Goal: Information Seeking & Learning: Learn about a topic

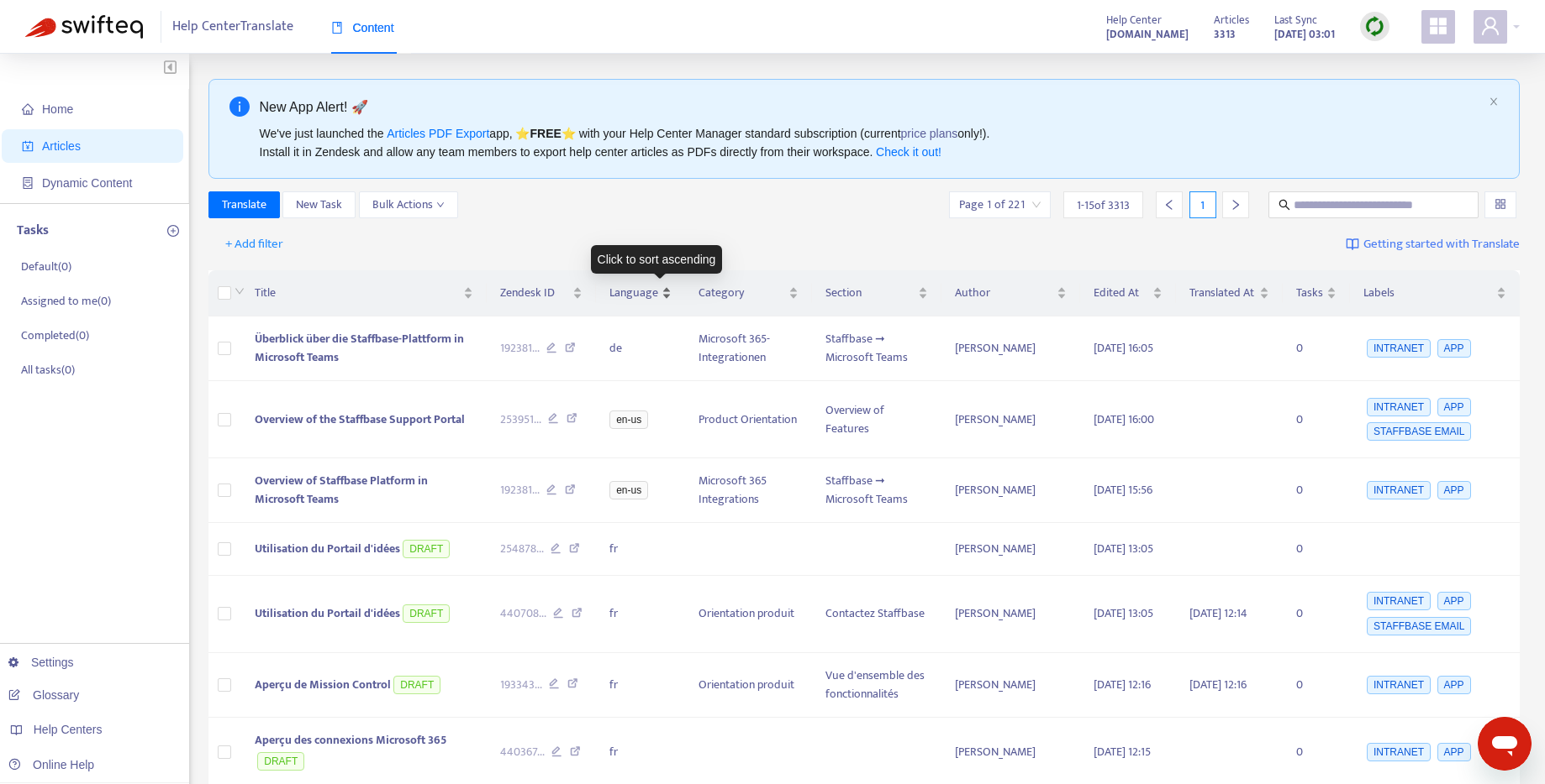
click at [646, 297] on span "Language" at bounding box center [633, 293] width 49 height 18
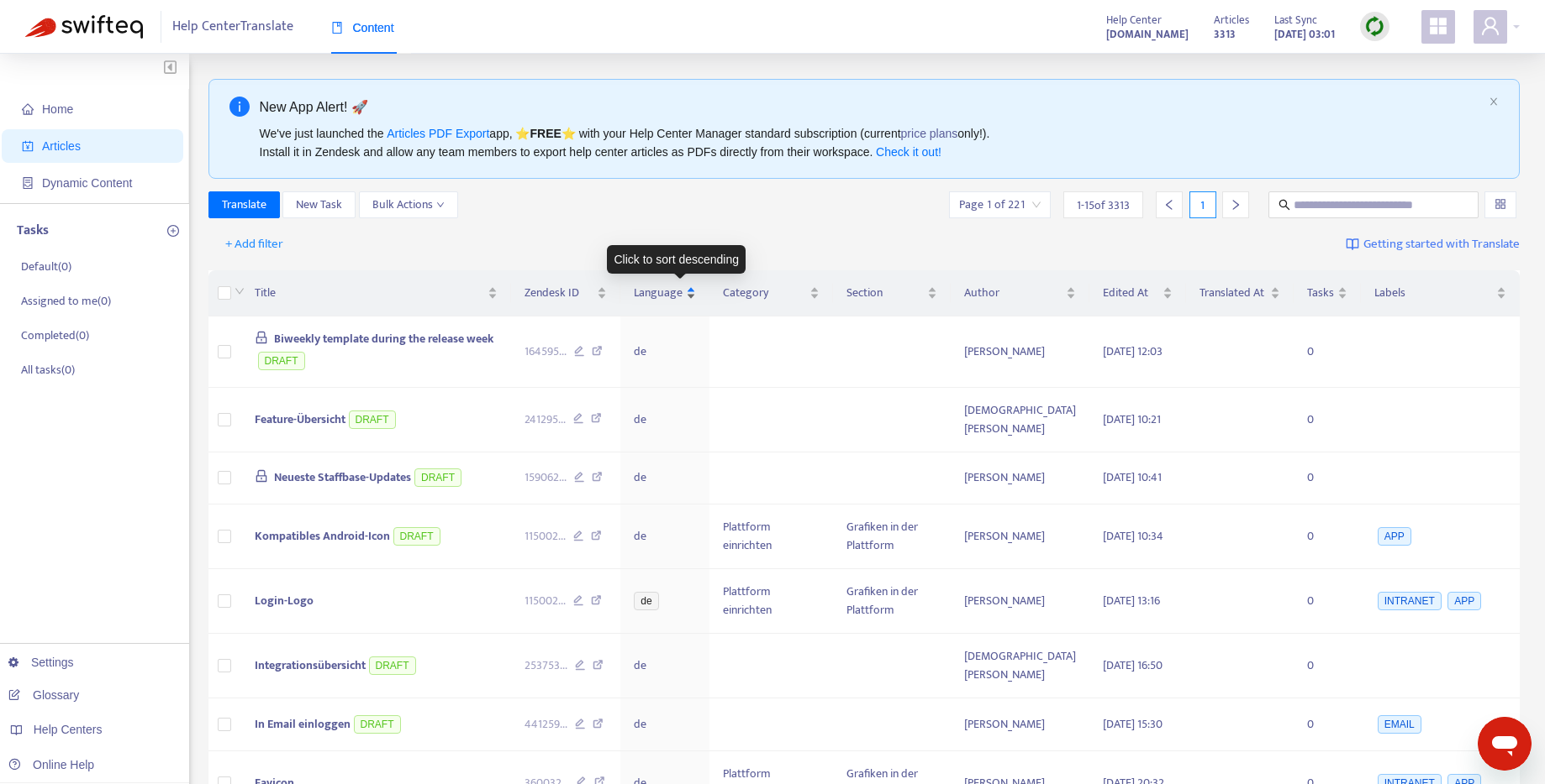
click at [672, 296] on span "Language" at bounding box center [658, 293] width 49 height 18
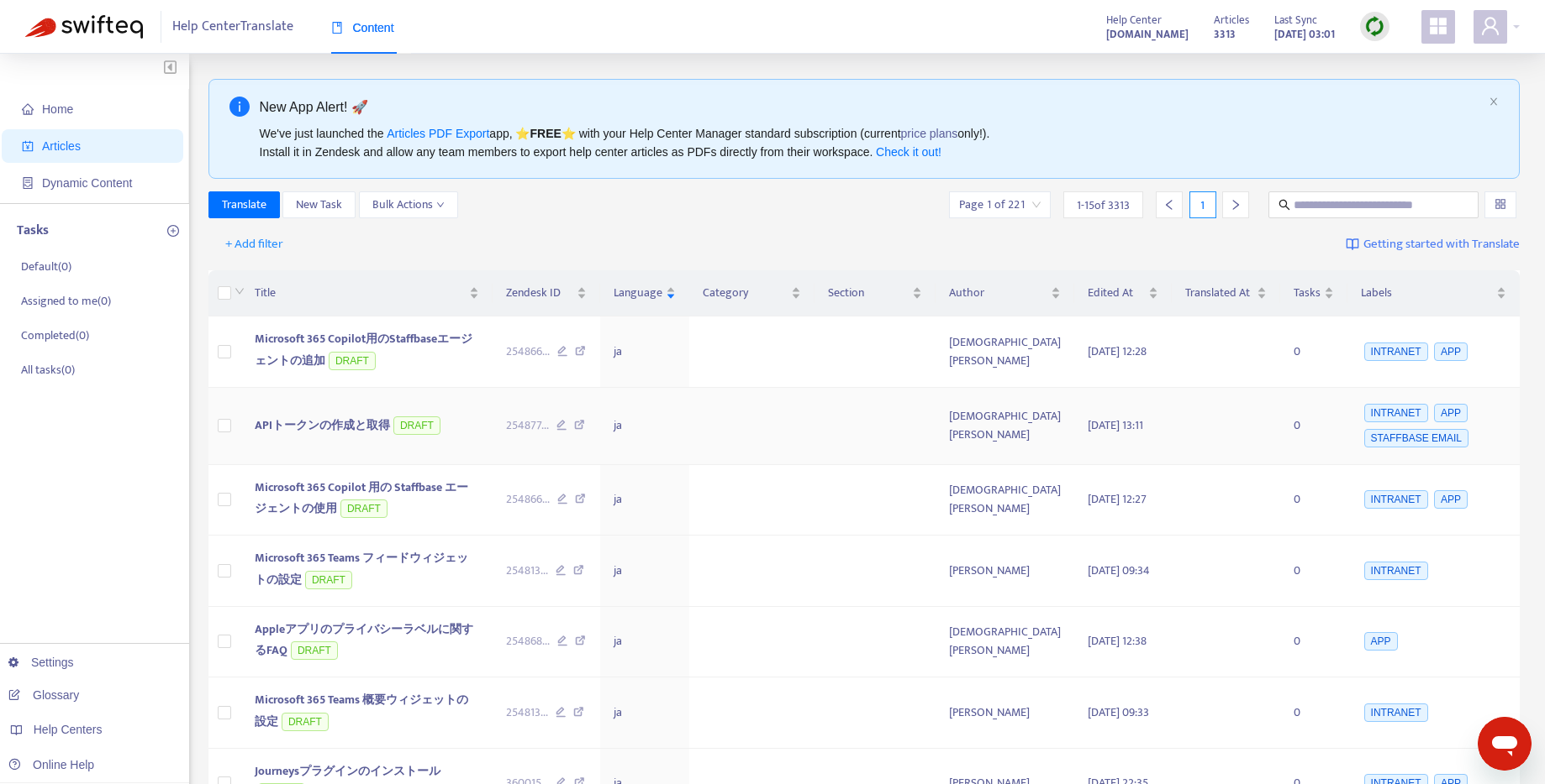
scroll to position [709, 0]
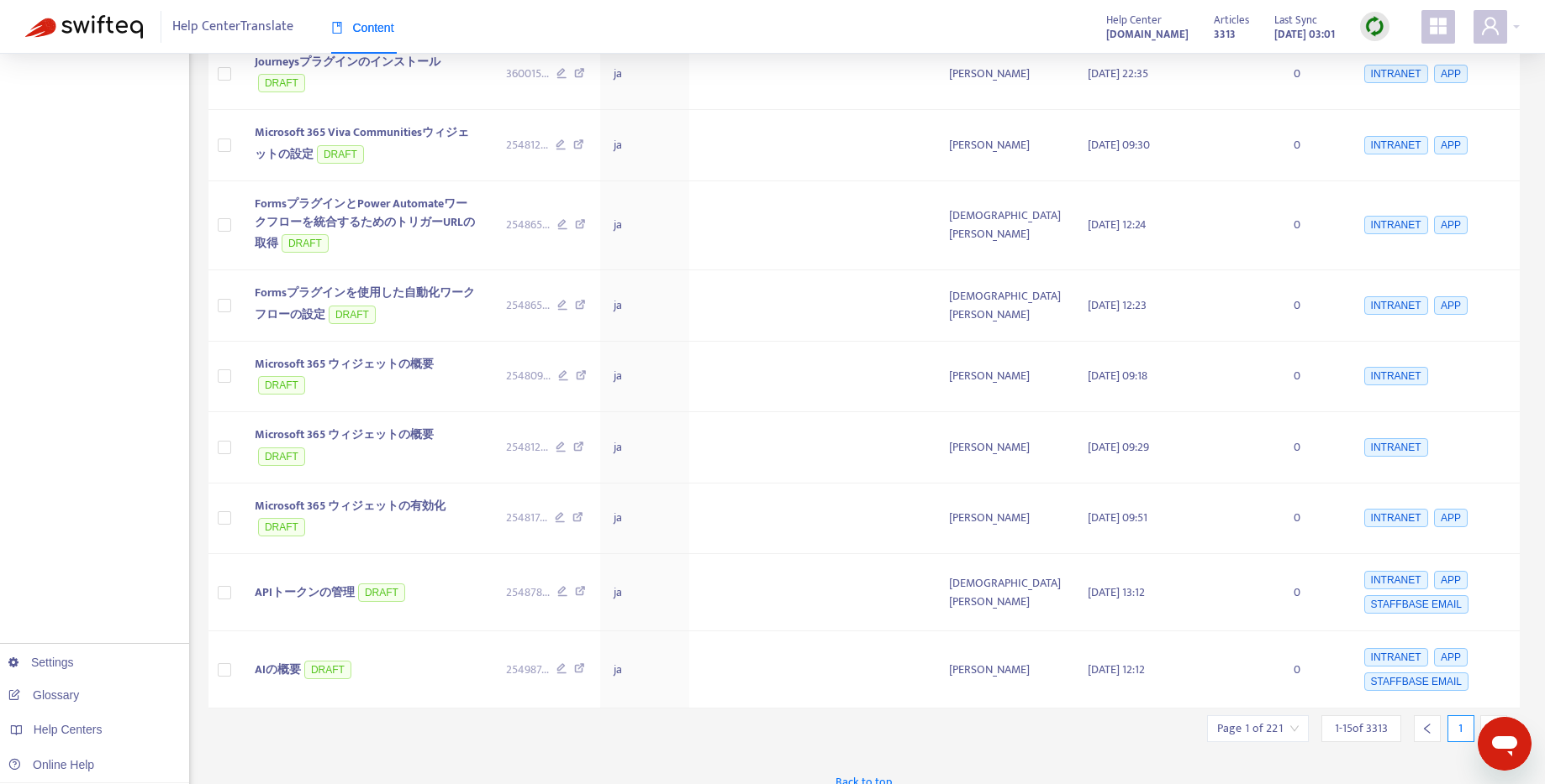
click at [1483, 716] on div at bounding box center [1493, 729] width 27 height 27
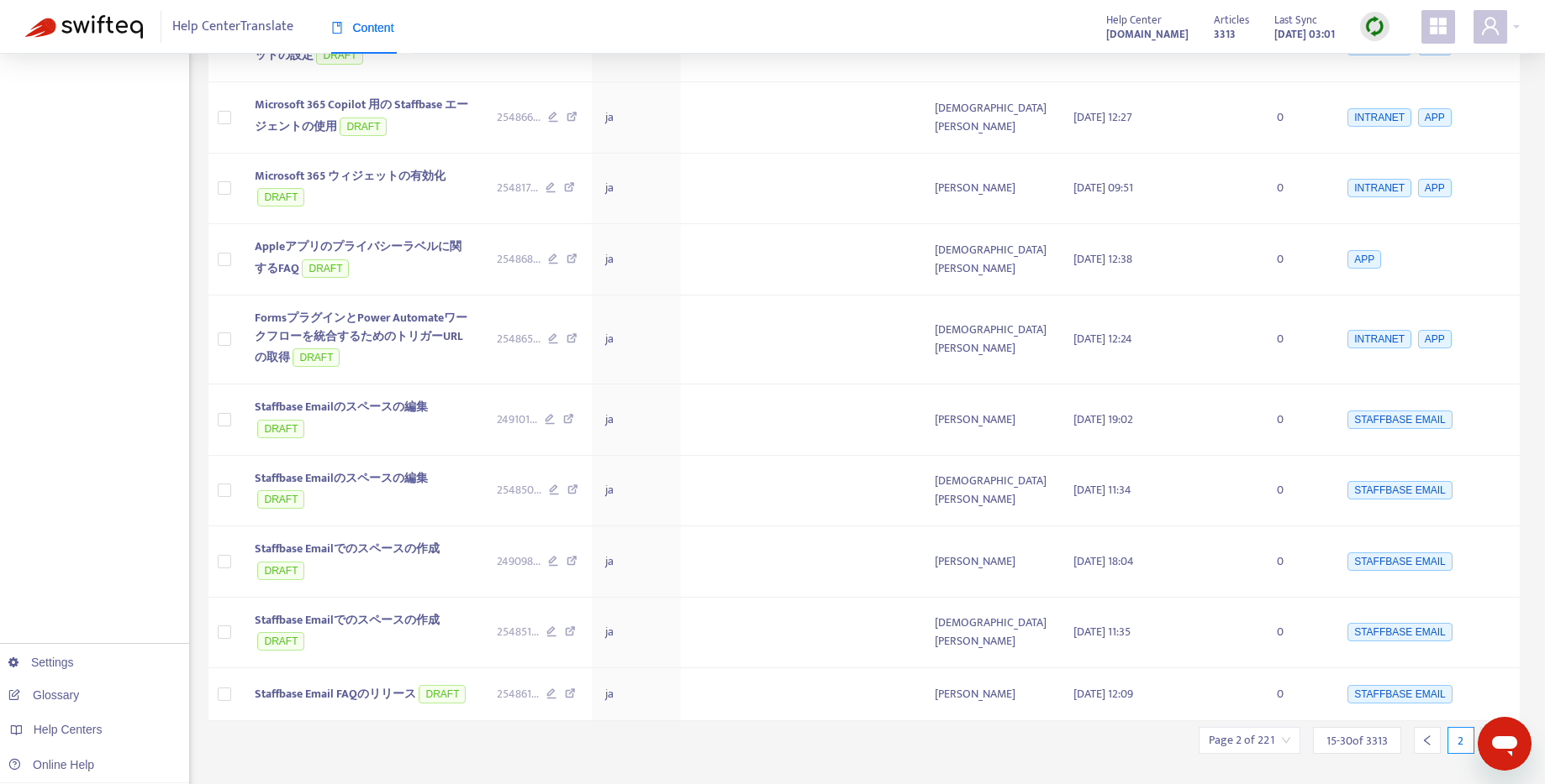
click at [1489, 728] on div at bounding box center [1493, 741] width 27 height 27
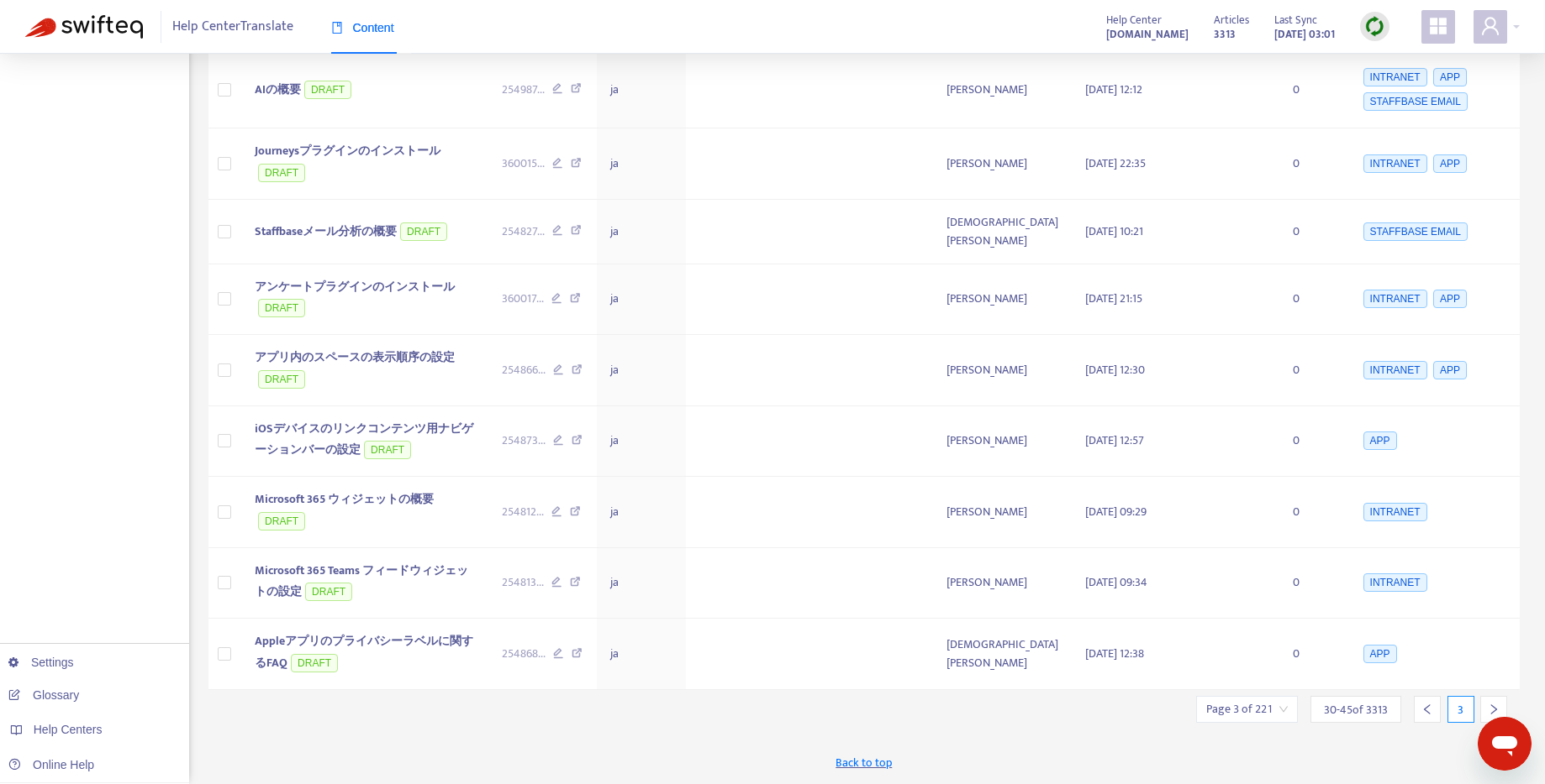
scroll to position [678, 0]
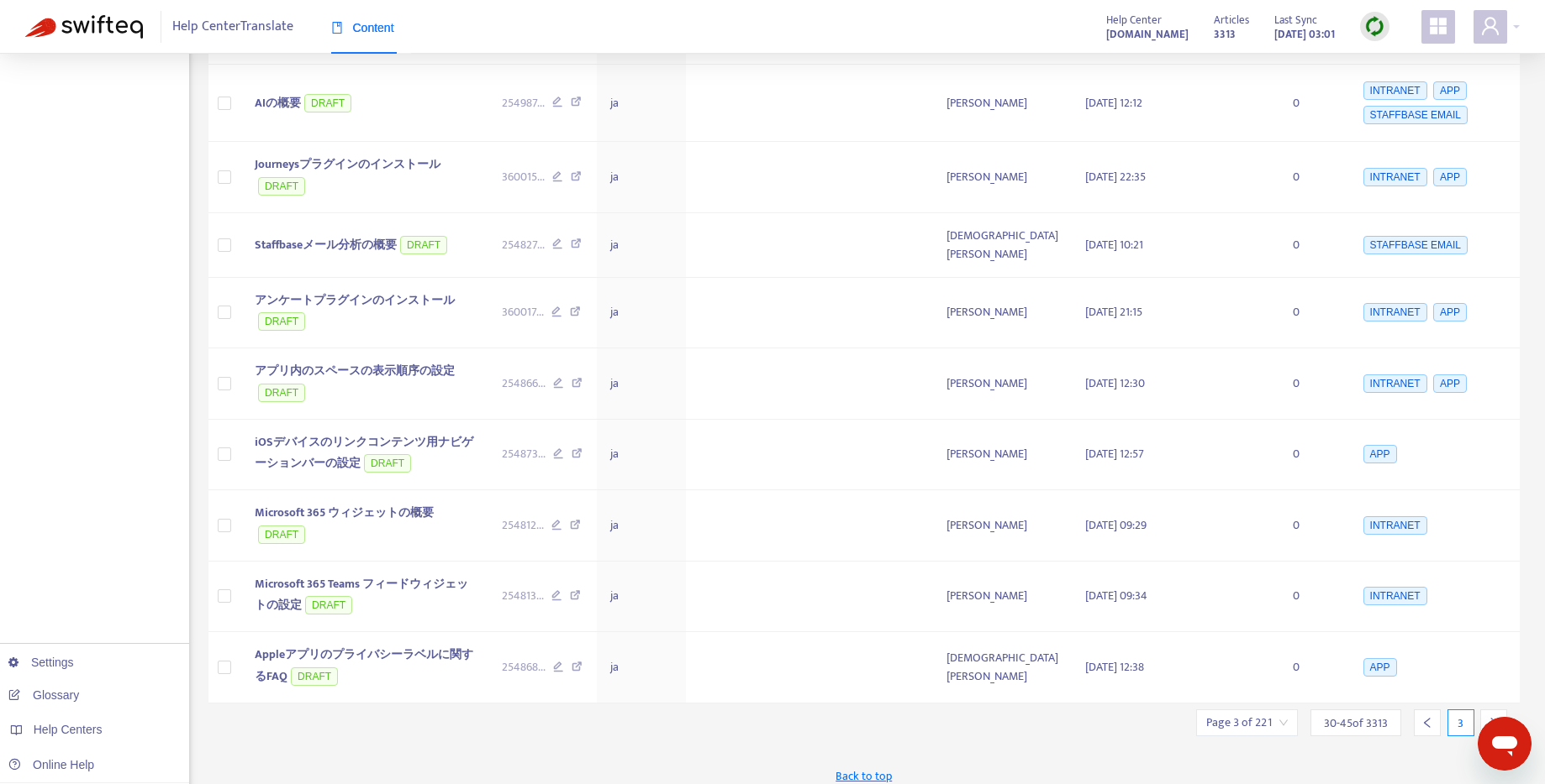
click at [1489, 709] on div at bounding box center [1493, 722] width 27 height 27
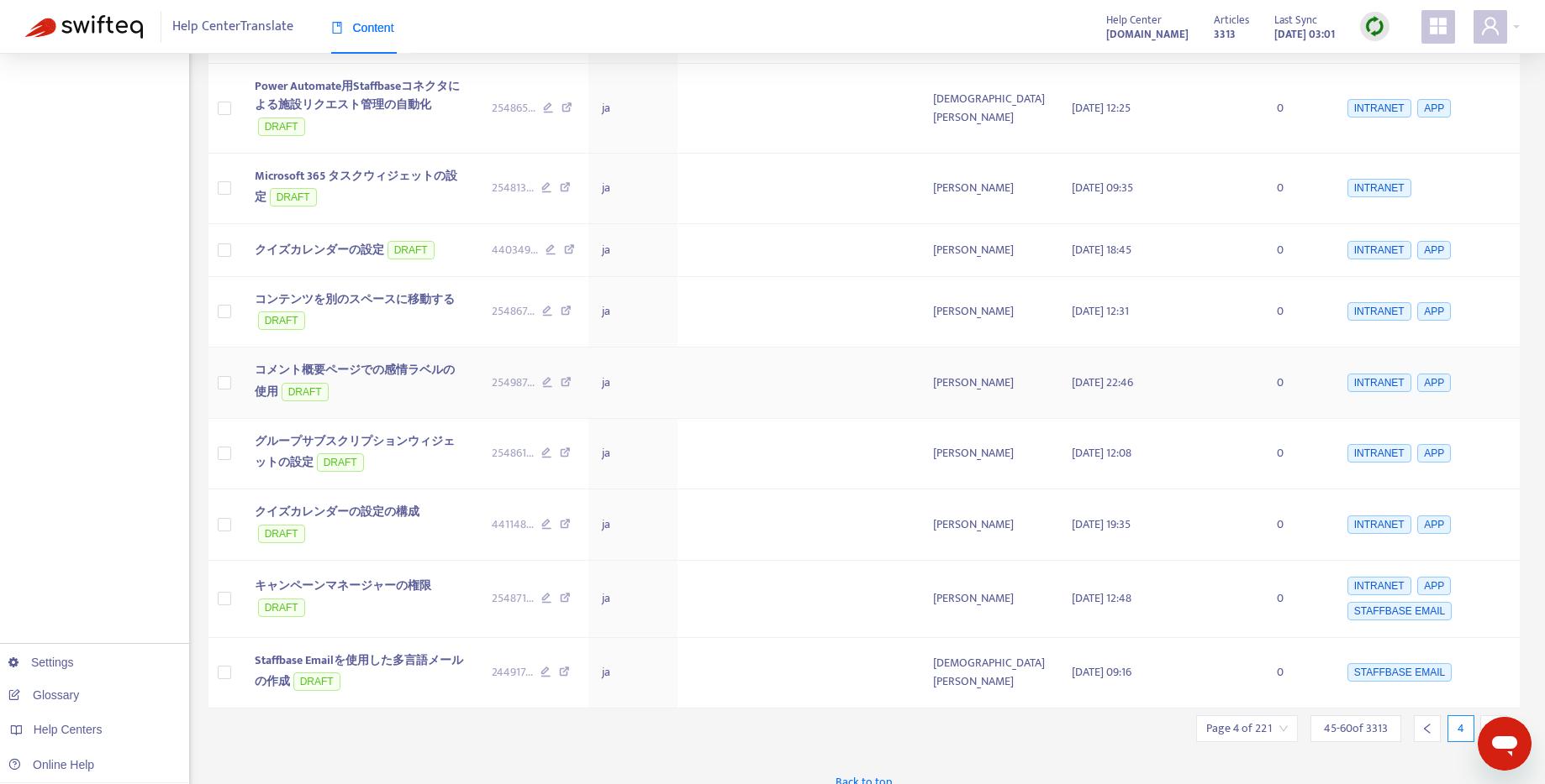
scroll to position [716, 0]
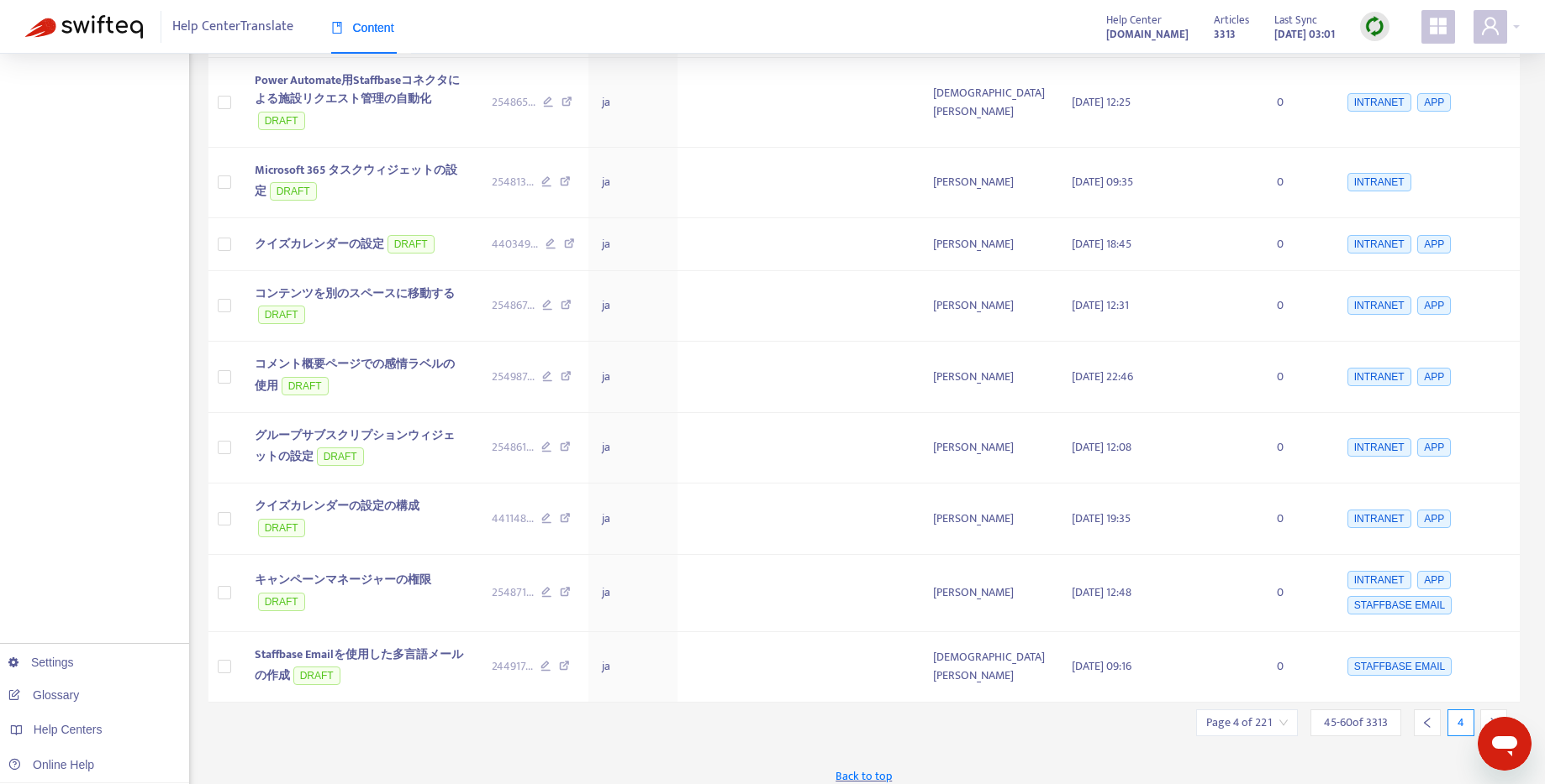
click at [1502, 709] on div at bounding box center [1493, 722] width 27 height 27
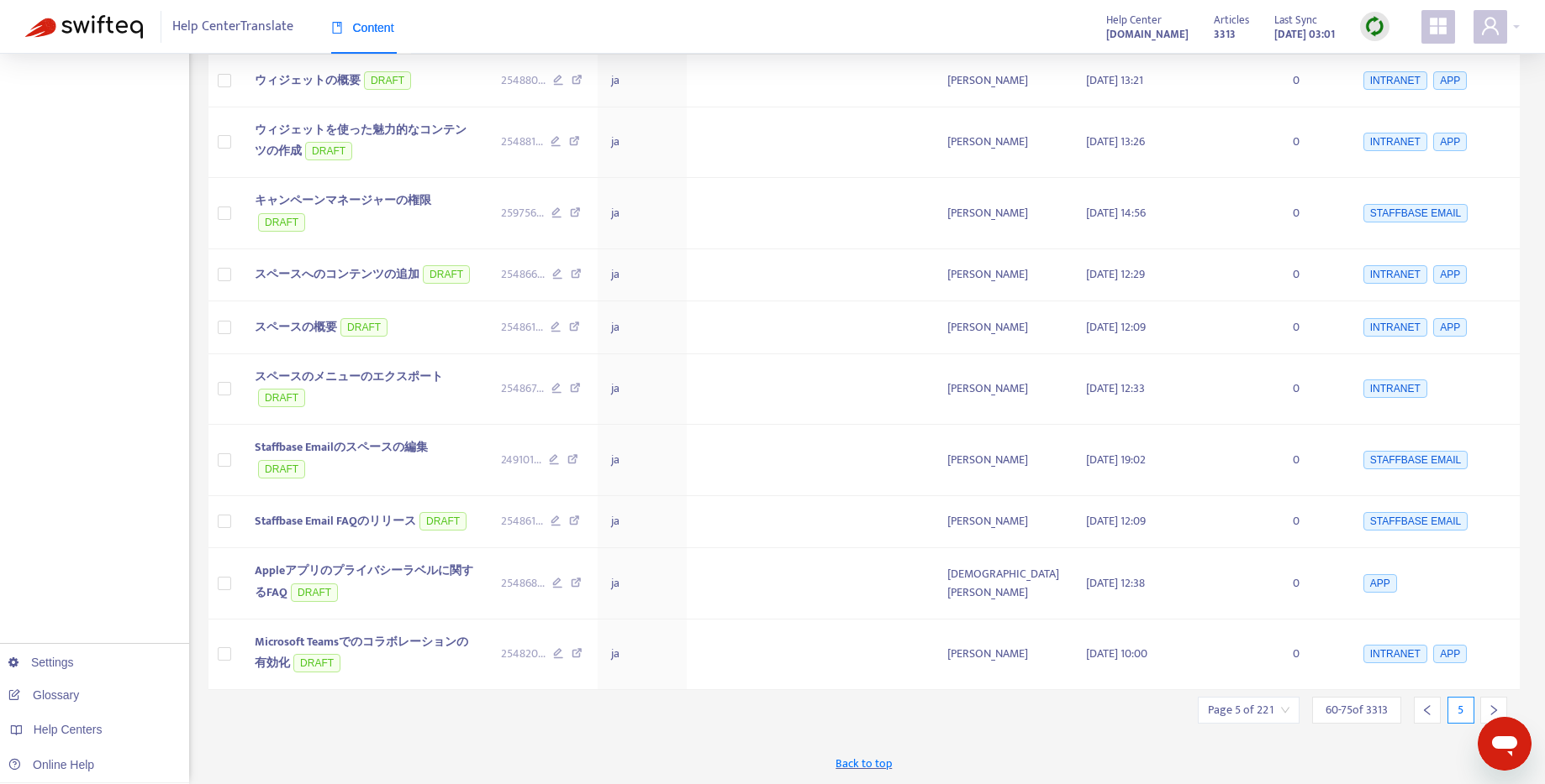
scroll to position [628, 0]
click at [1502, 707] on div at bounding box center [1493, 710] width 27 height 27
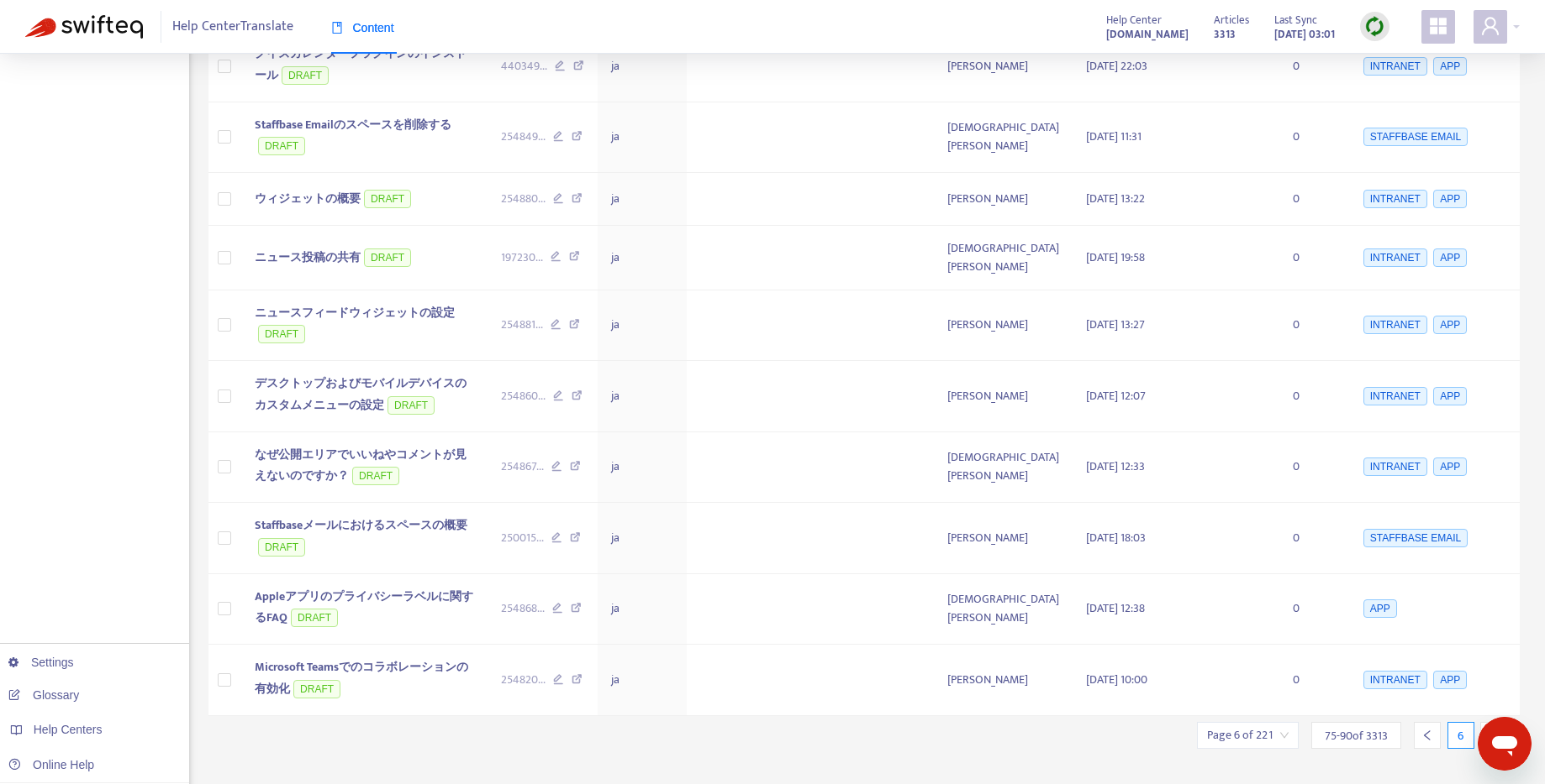
scroll to position [666, 0]
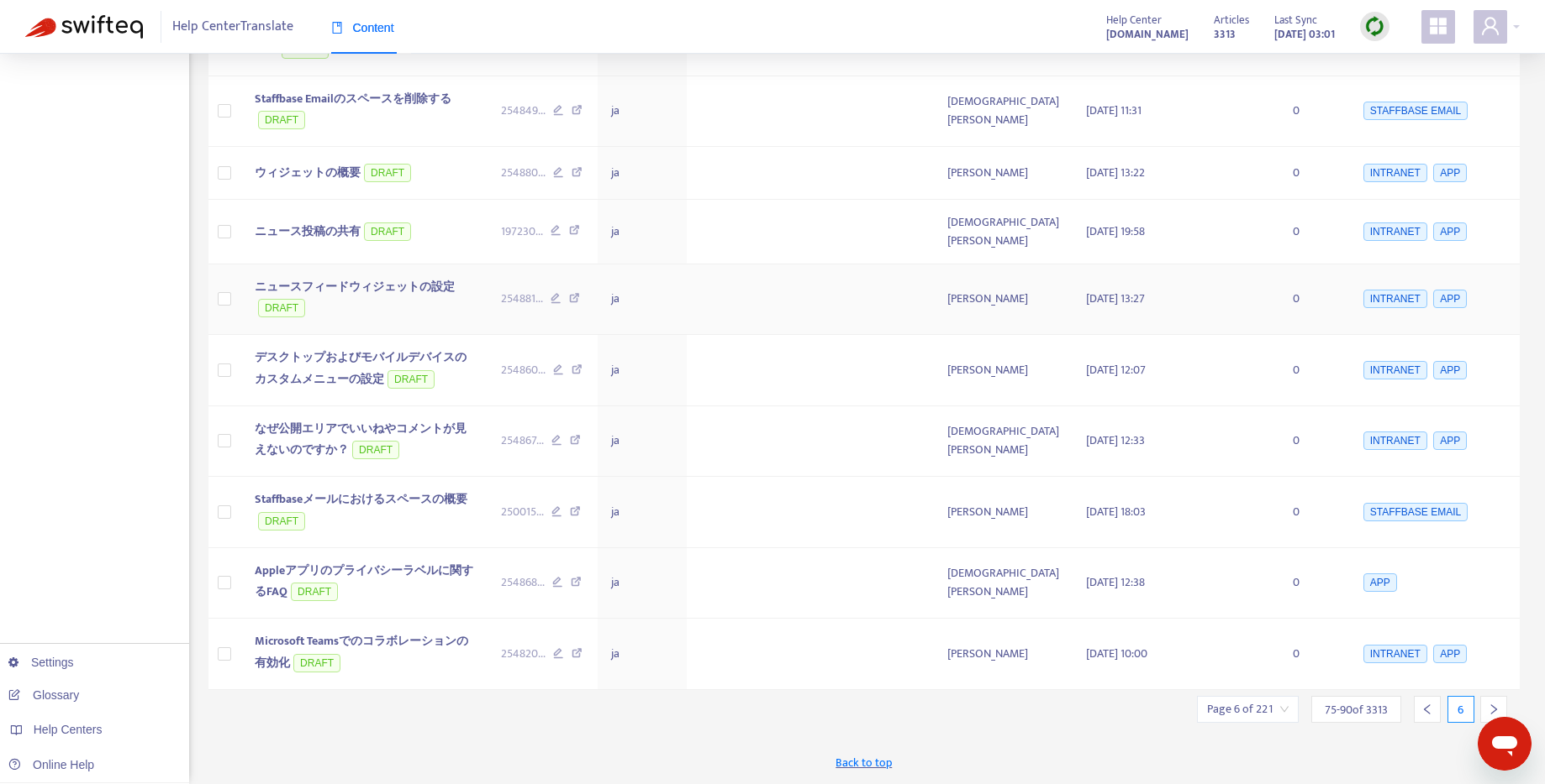
click at [355, 279] on span "ニュースフィードウィジェットの設定" at bounding box center [354, 286] width 200 height 19
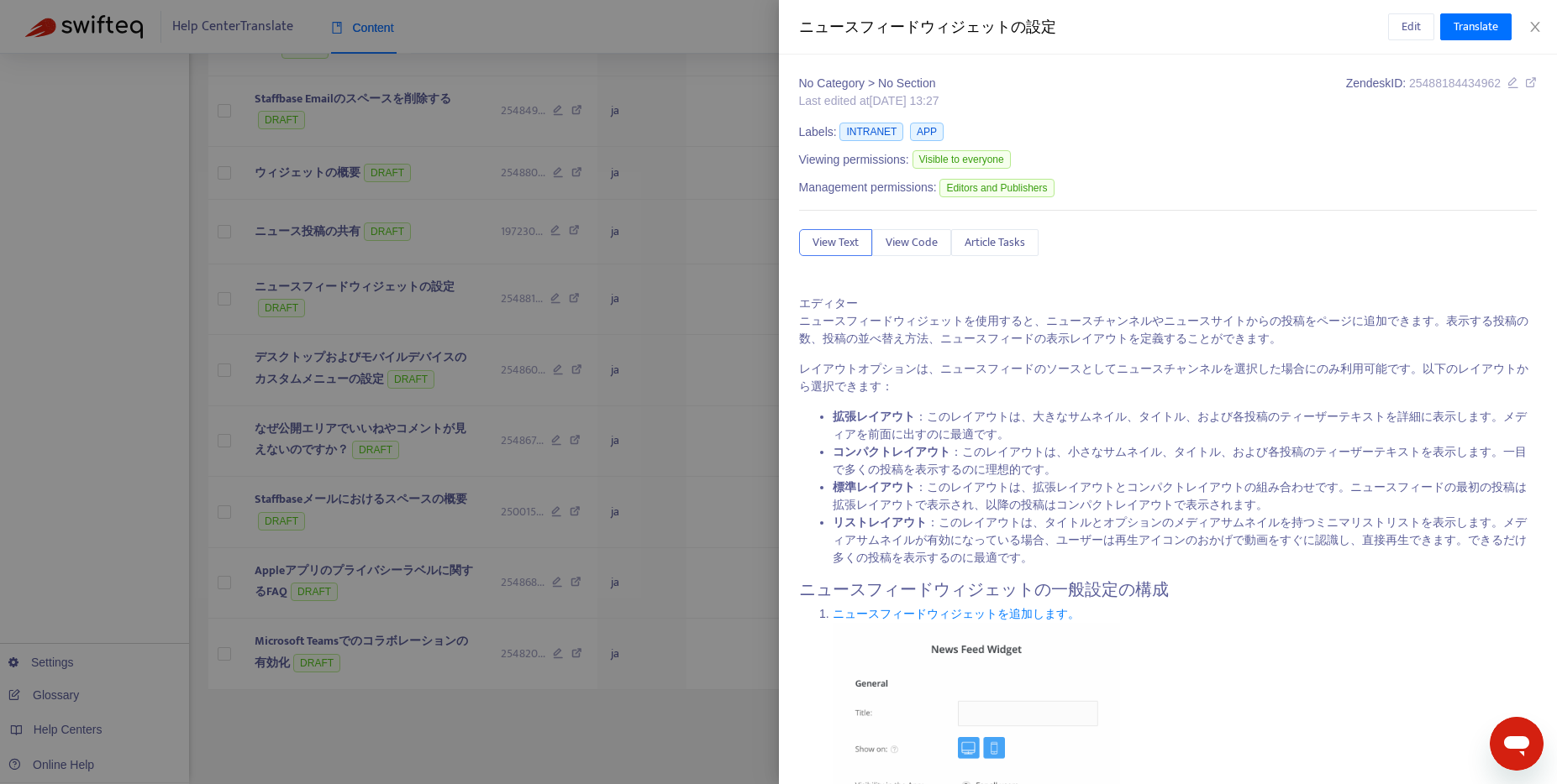
click at [416, 355] on div at bounding box center [778, 392] width 1557 height 784
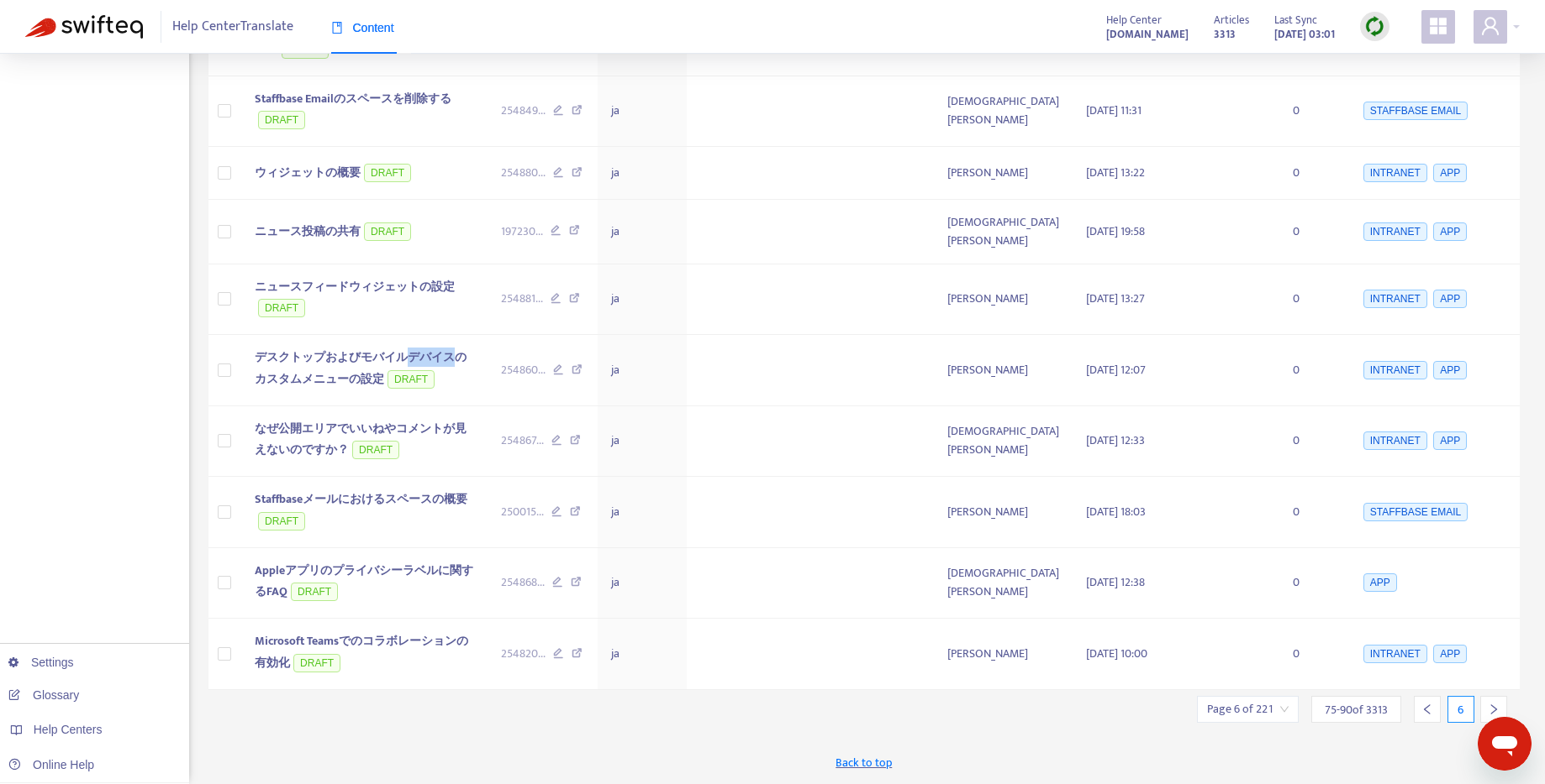
click at [416, 355] on span "デスクトップおよびモバイルデバイスのカスタムメニューの設定" at bounding box center [360, 368] width 211 height 42
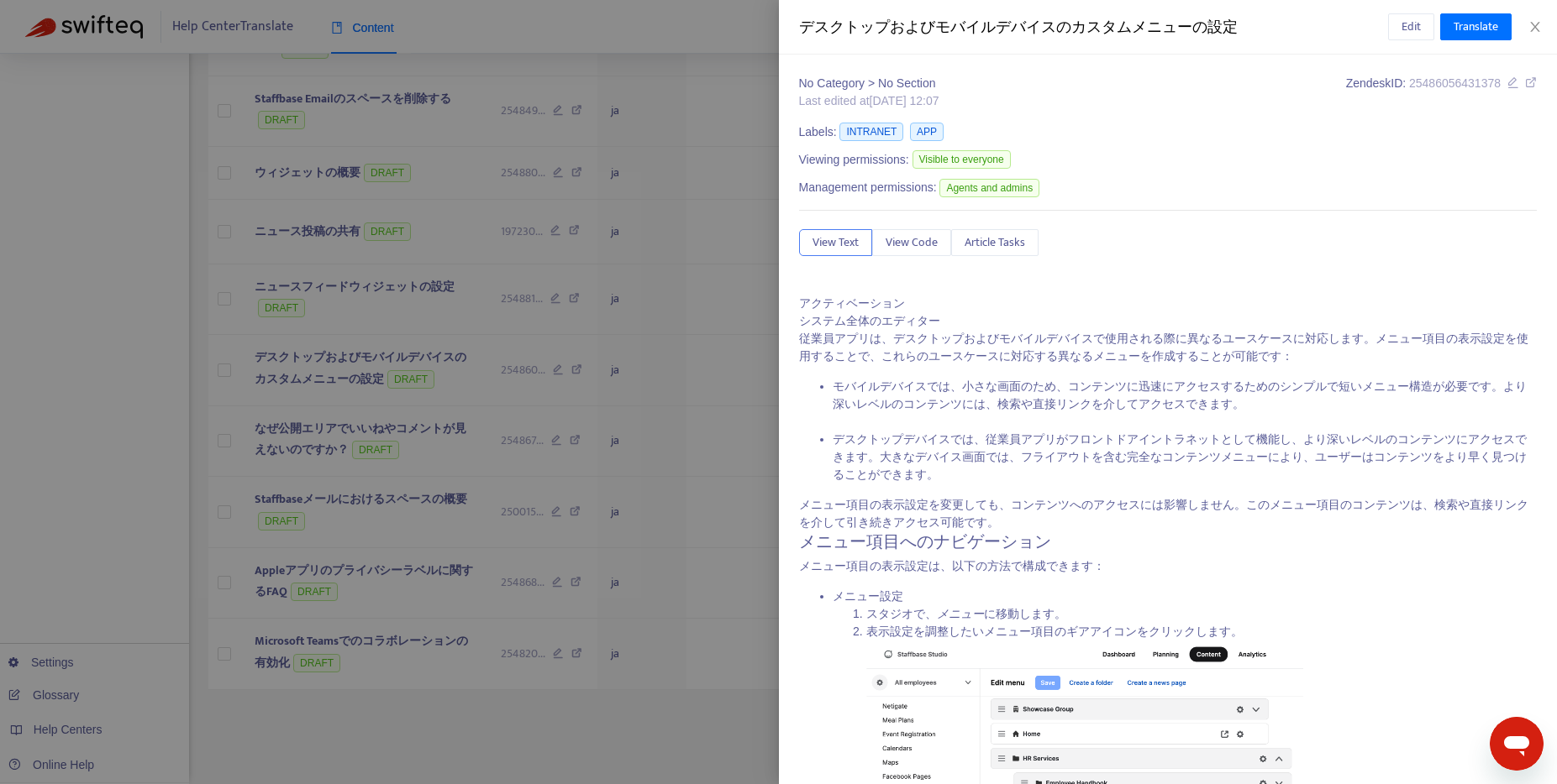
click at [403, 434] on div at bounding box center [778, 392] width 1557 height 784
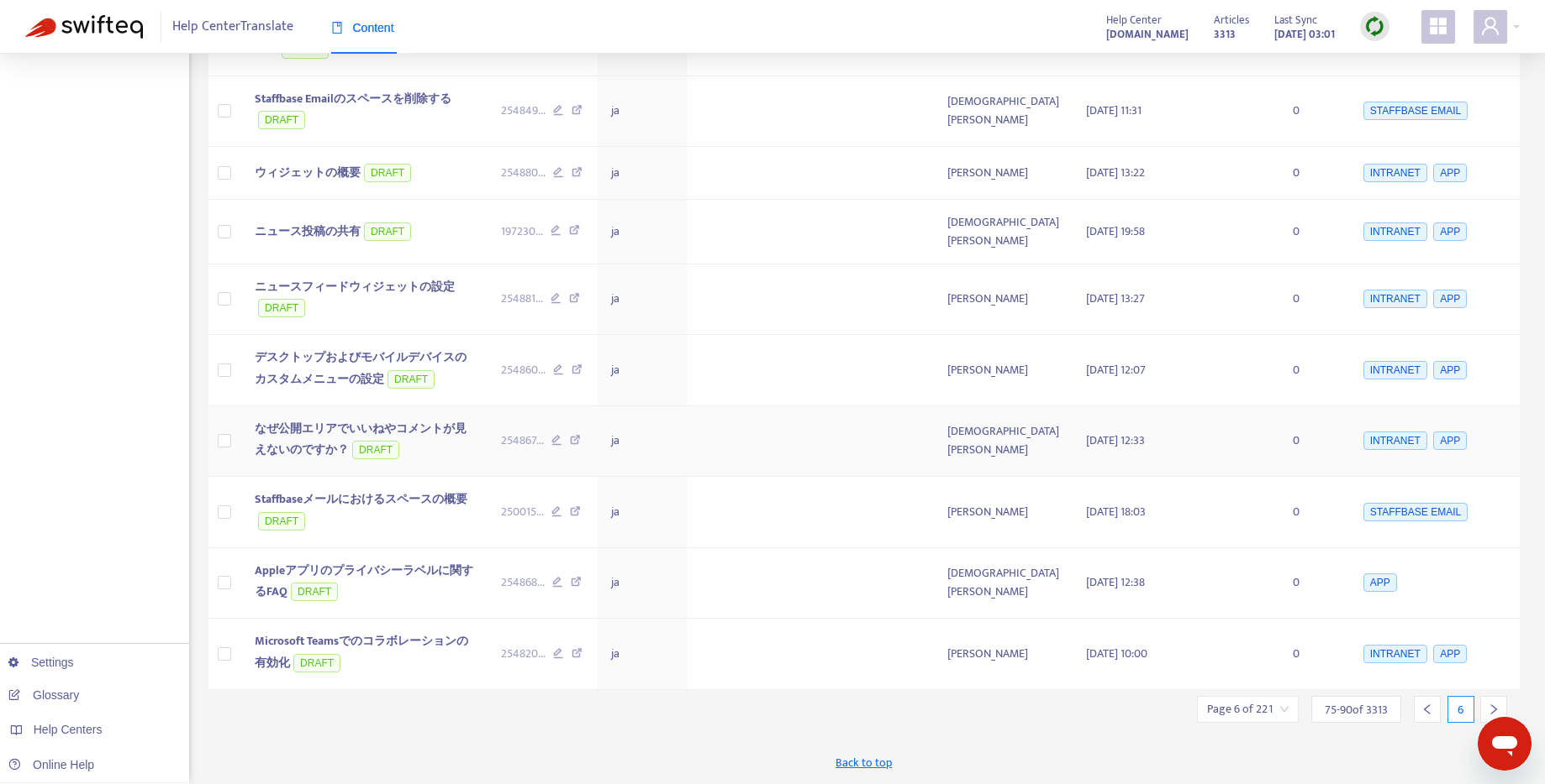
click at [415, 412] on td "なぜ公開エリアでいいねやコメントが見えないのですか？ DRAFT" at bounding box center [364, 442] width 246 height 71
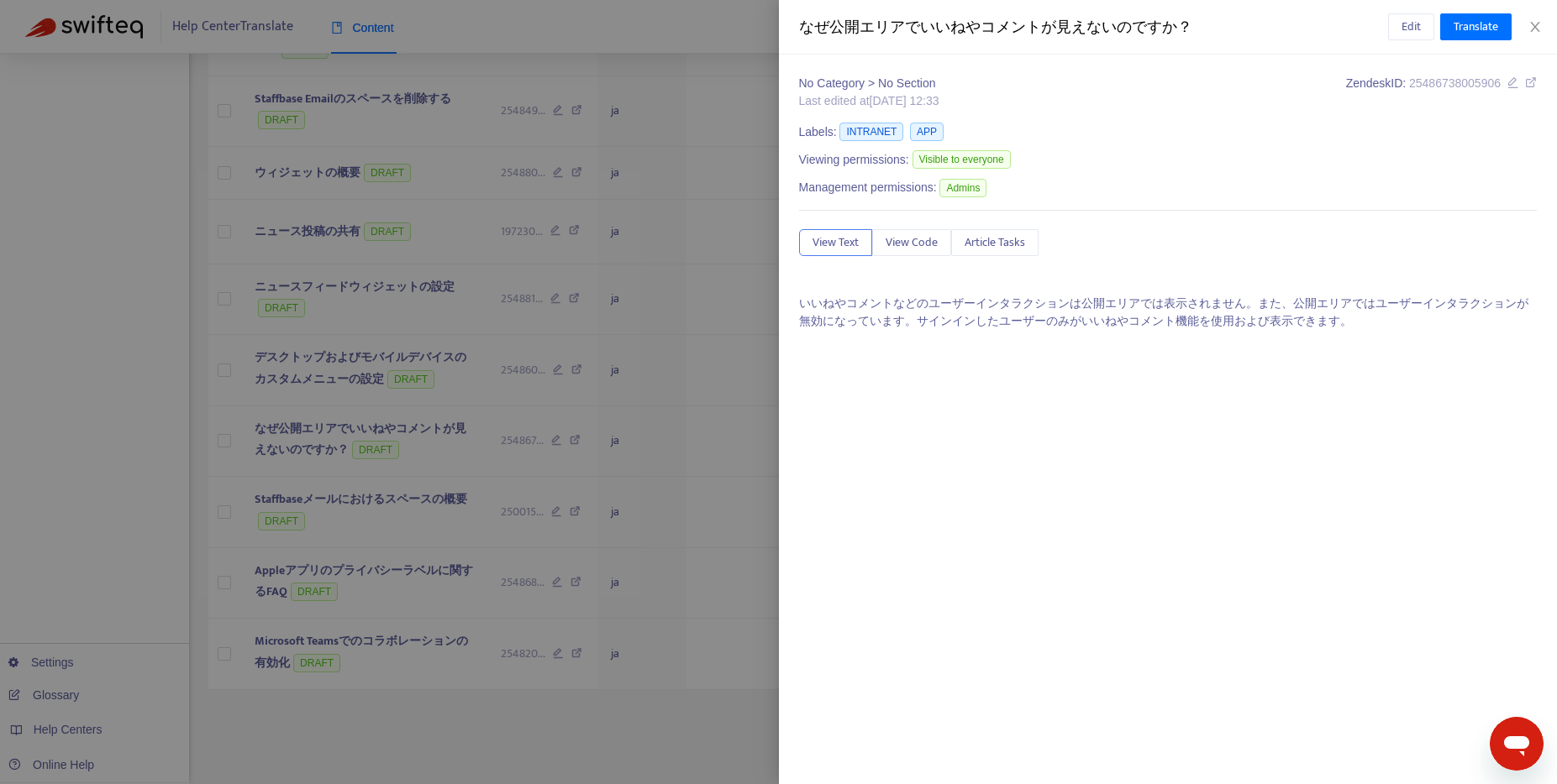
click at [417, 508] on div at bounding box center [778, 392] width 1557 height 784
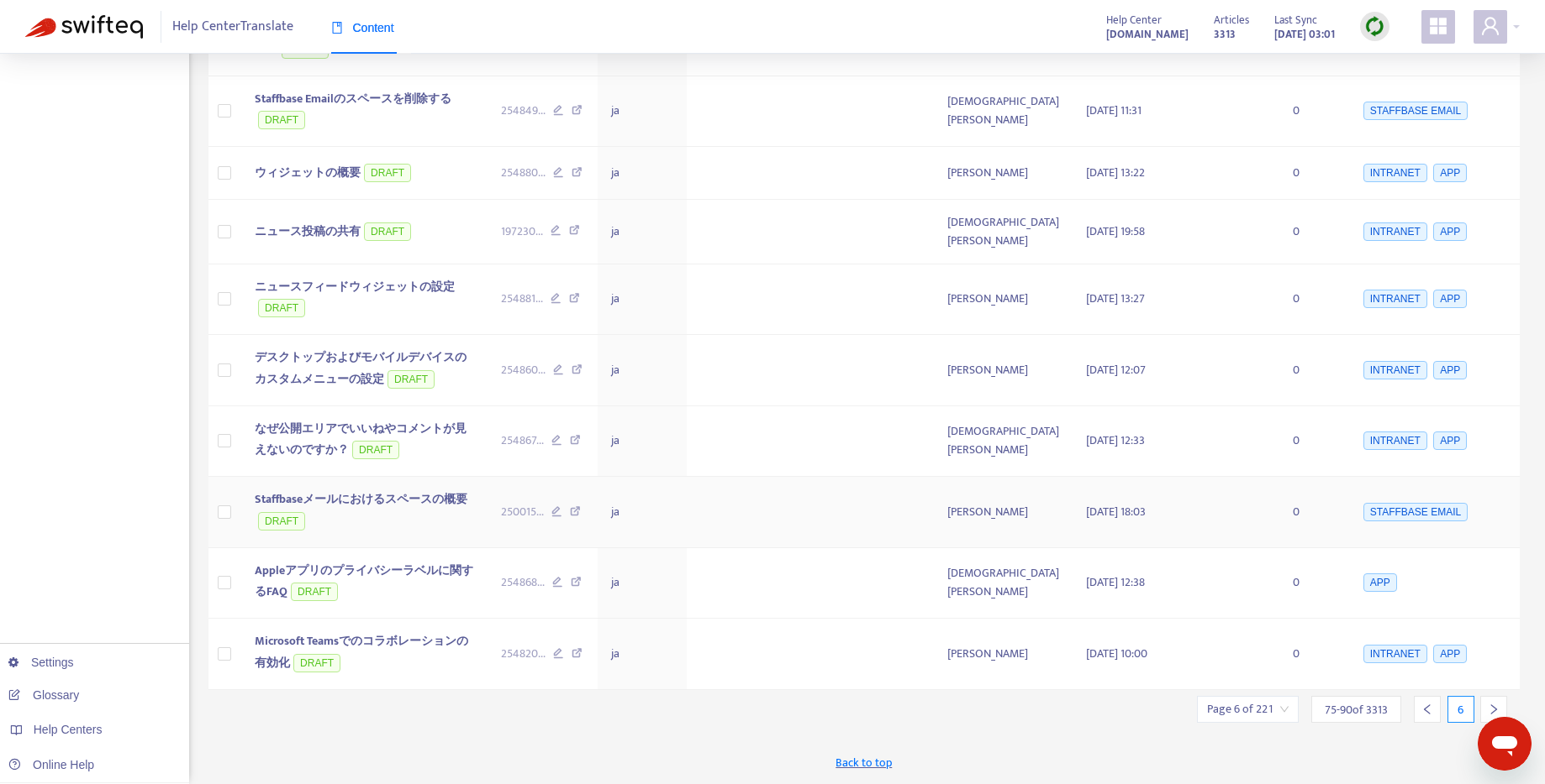
click at [419, 500] on span "Staffbaseメールにおけるスペースの概要" at bounding box center [361, 499] width 212 height 19
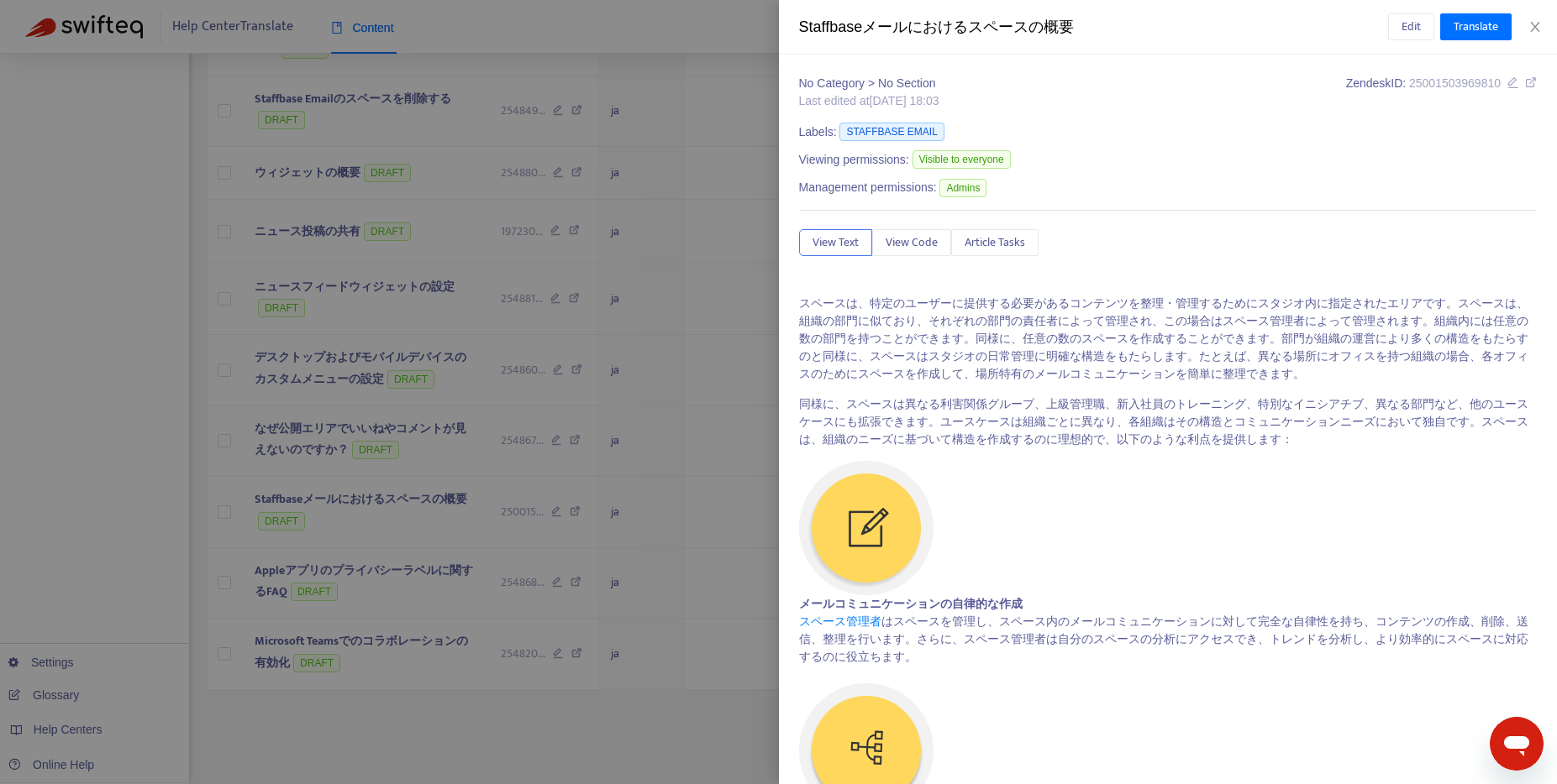
click at [415, 575] on div at bounding box center [778, 392] width 1557 height 784
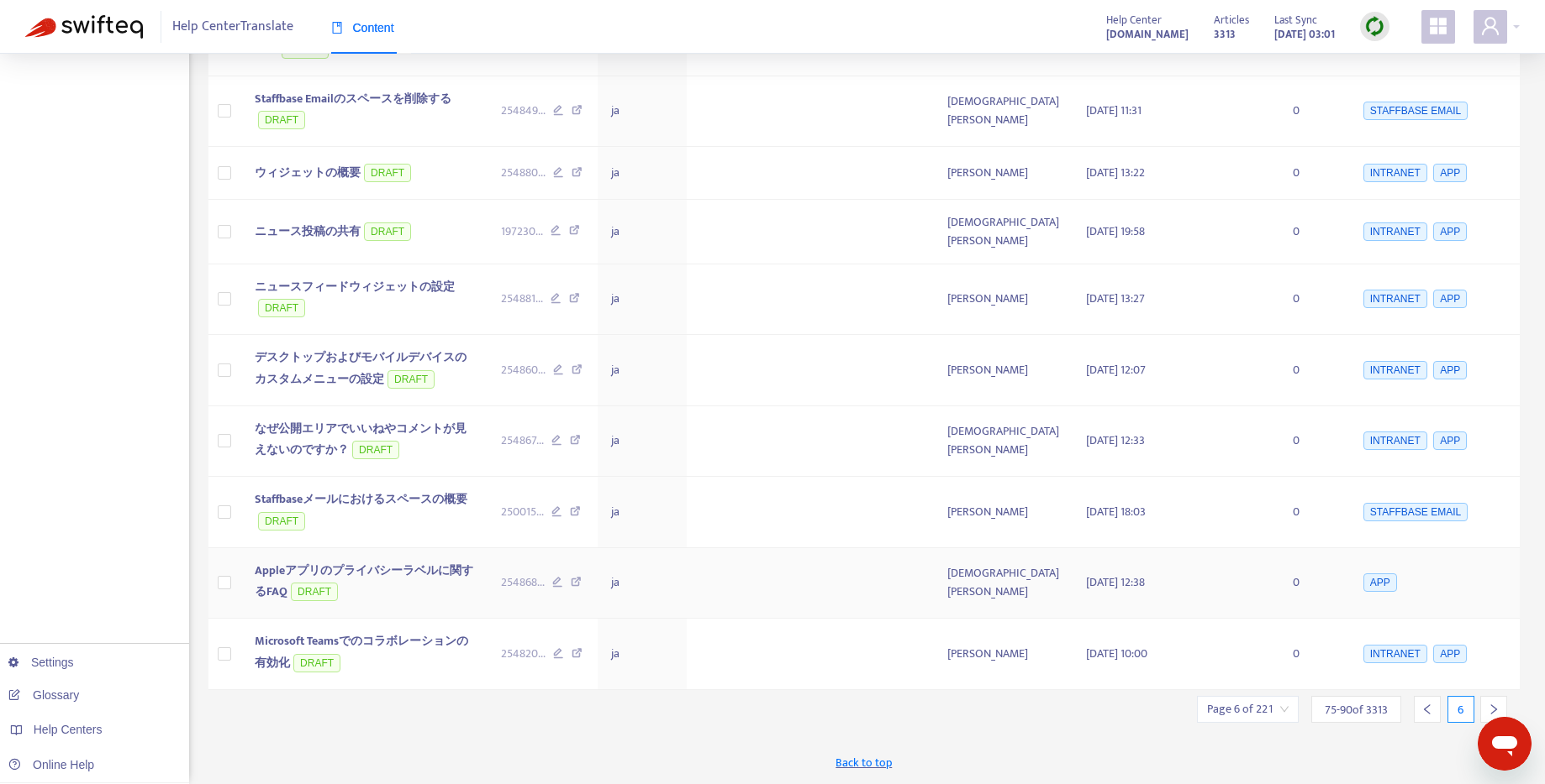
click at [418, 567] on span "Appleアプリのプライバシーラベルに関するFAQ" at bounding box center [364, 581] width 219 height 42
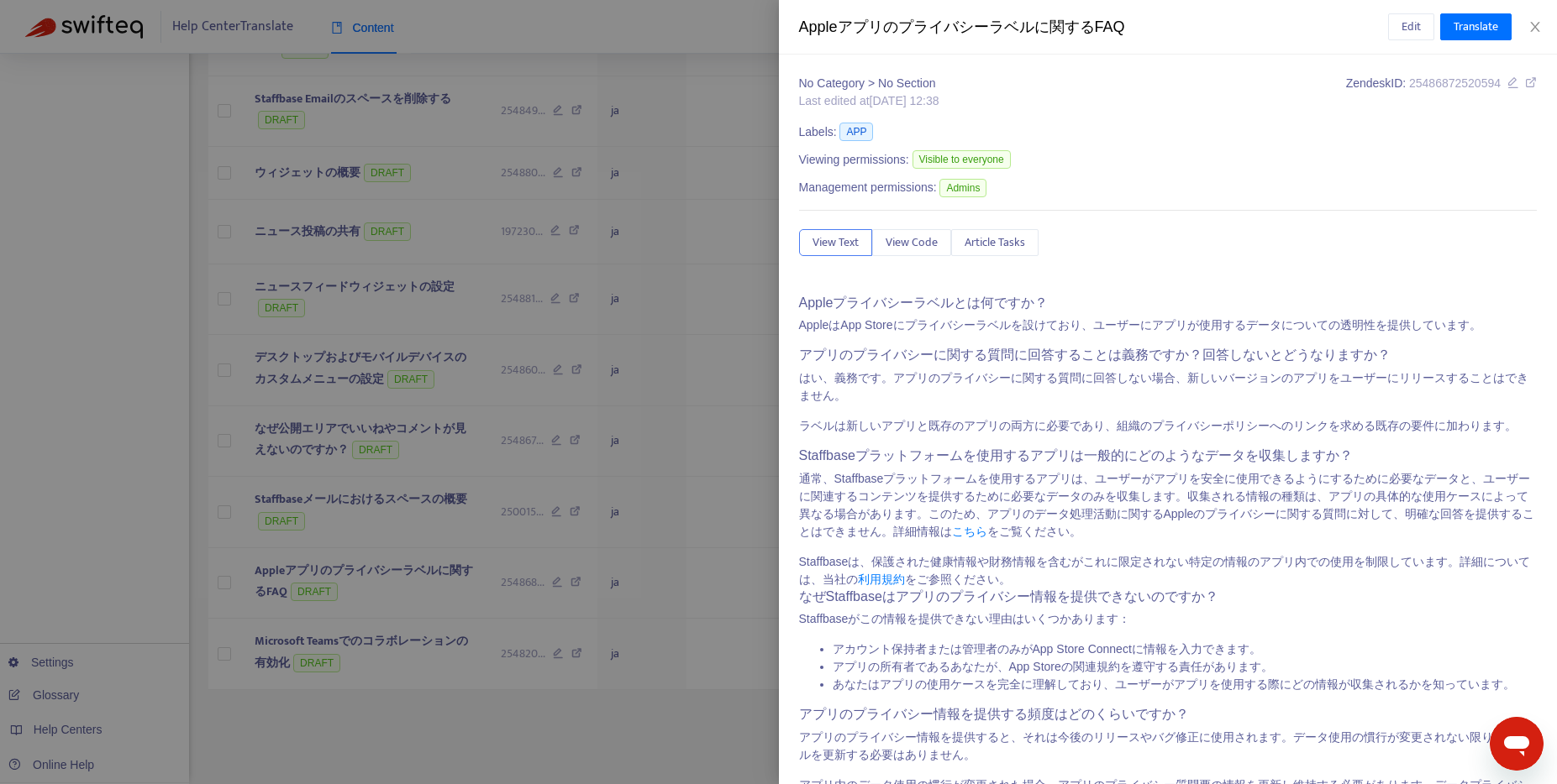
click at [418, 642] on div at bounding box center [778, 392] width 1557 height 784
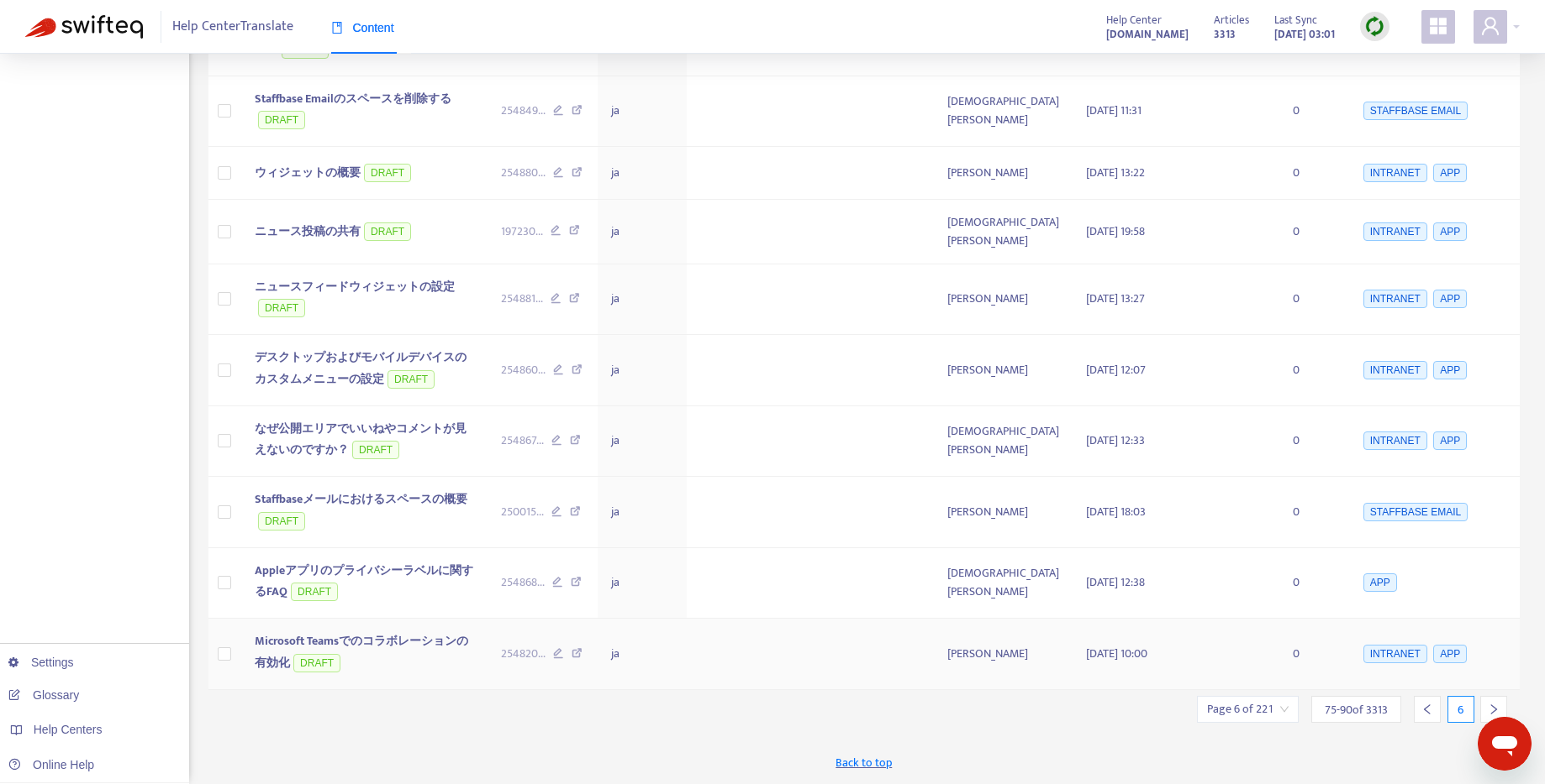
click at [418, 642] on span "Microsoft Teamsでのコラボレーションの有効化" at bounding box center [361, 652] width 213 height 42
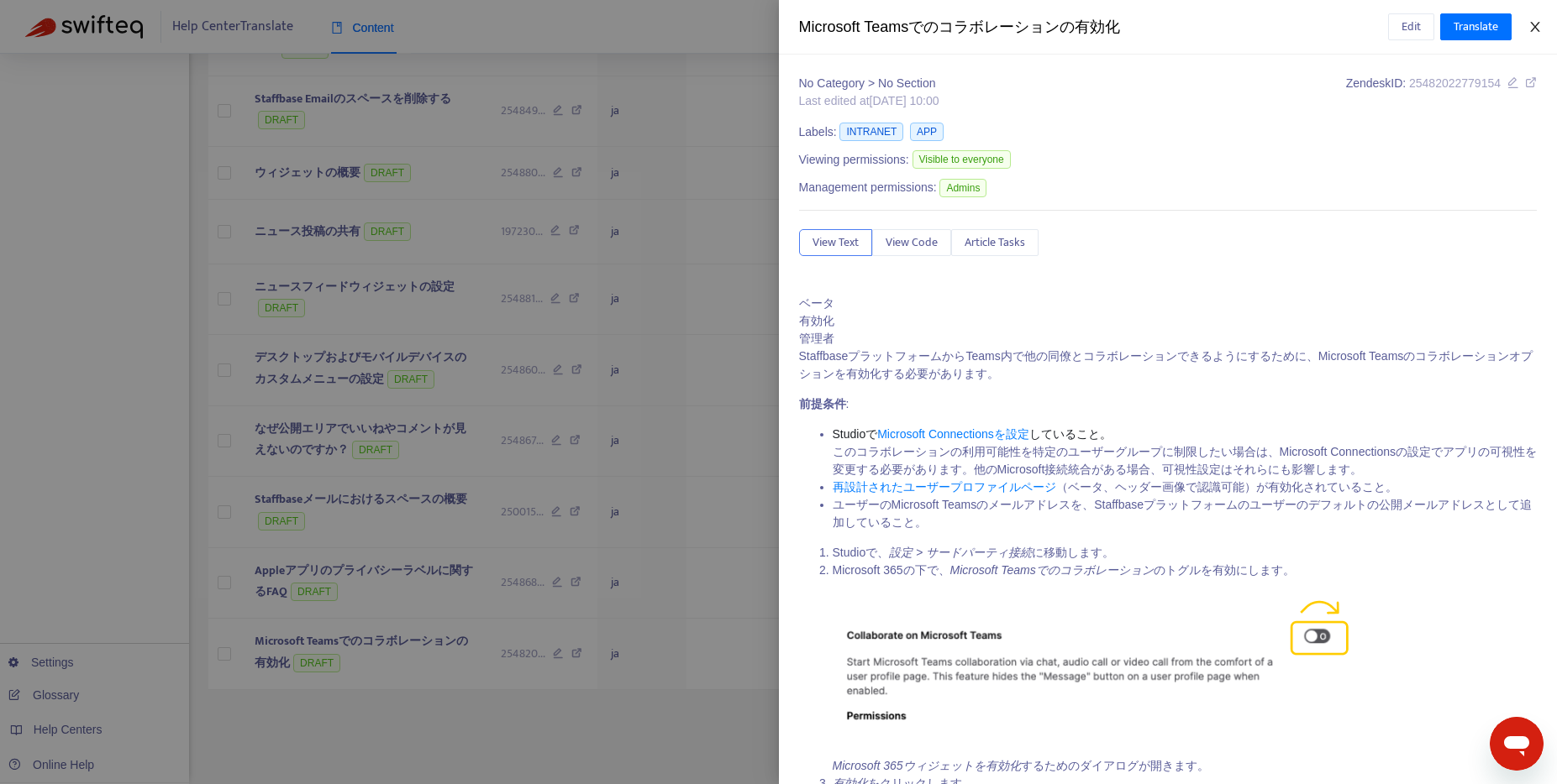
click at [1538, 30] on icon "close" at bounding box center [1535, 27] width 9 height 10
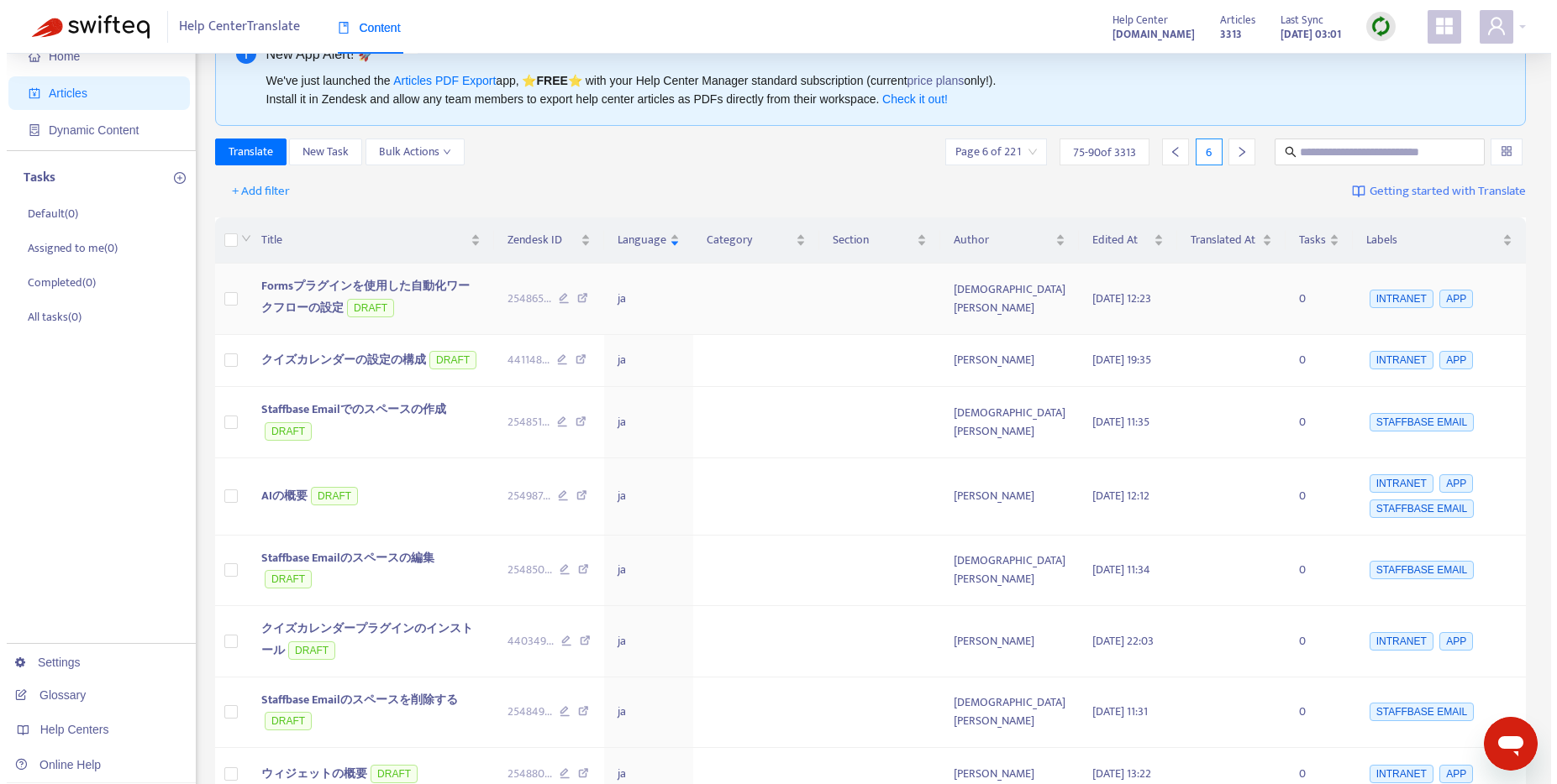
scroll to position [0, 0]
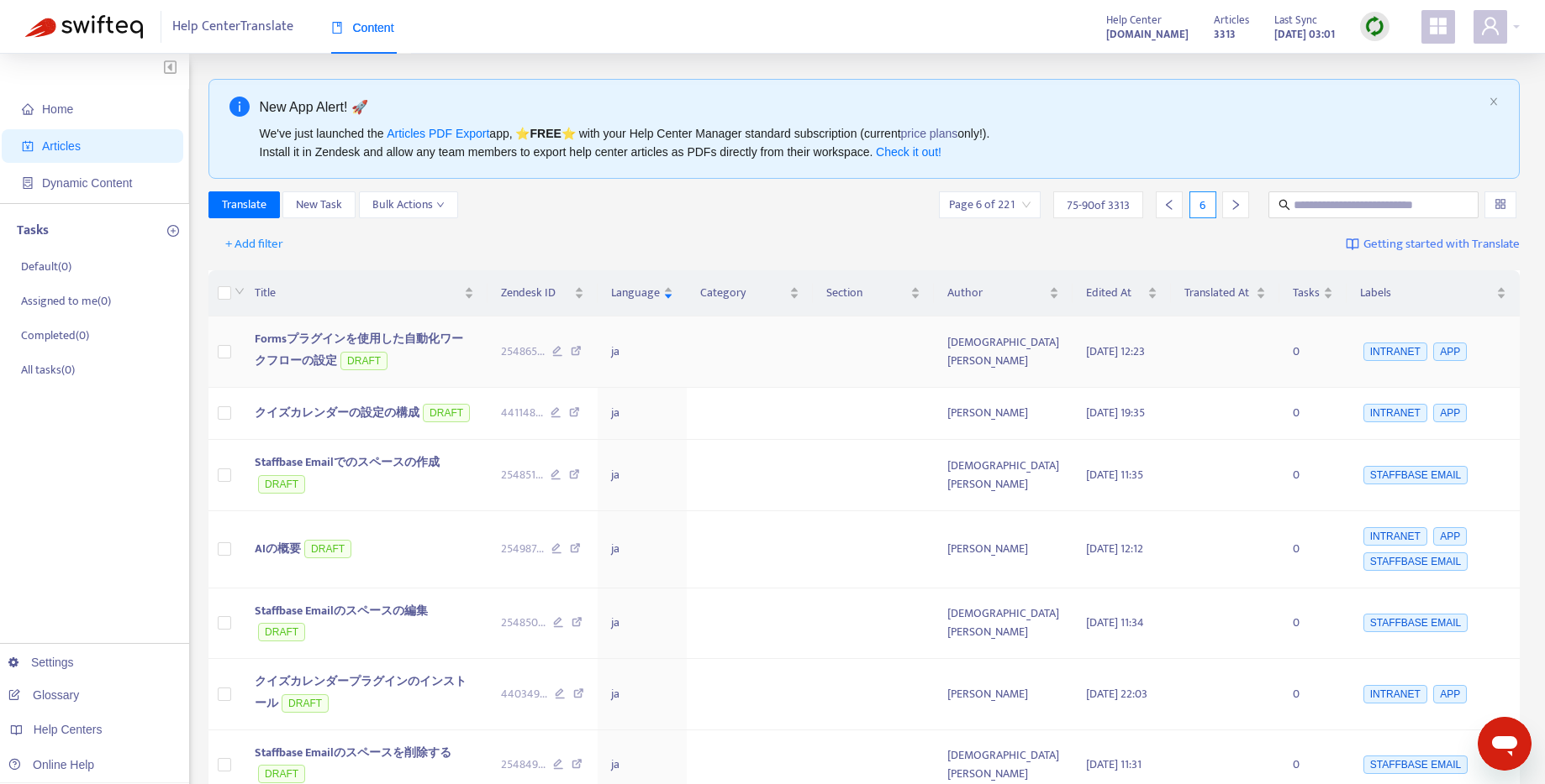
click at [371, 333] on span "Formsプラグインを使用した自動化ワークフローの設定" at bounding box center [359, 350] width 209 height 42
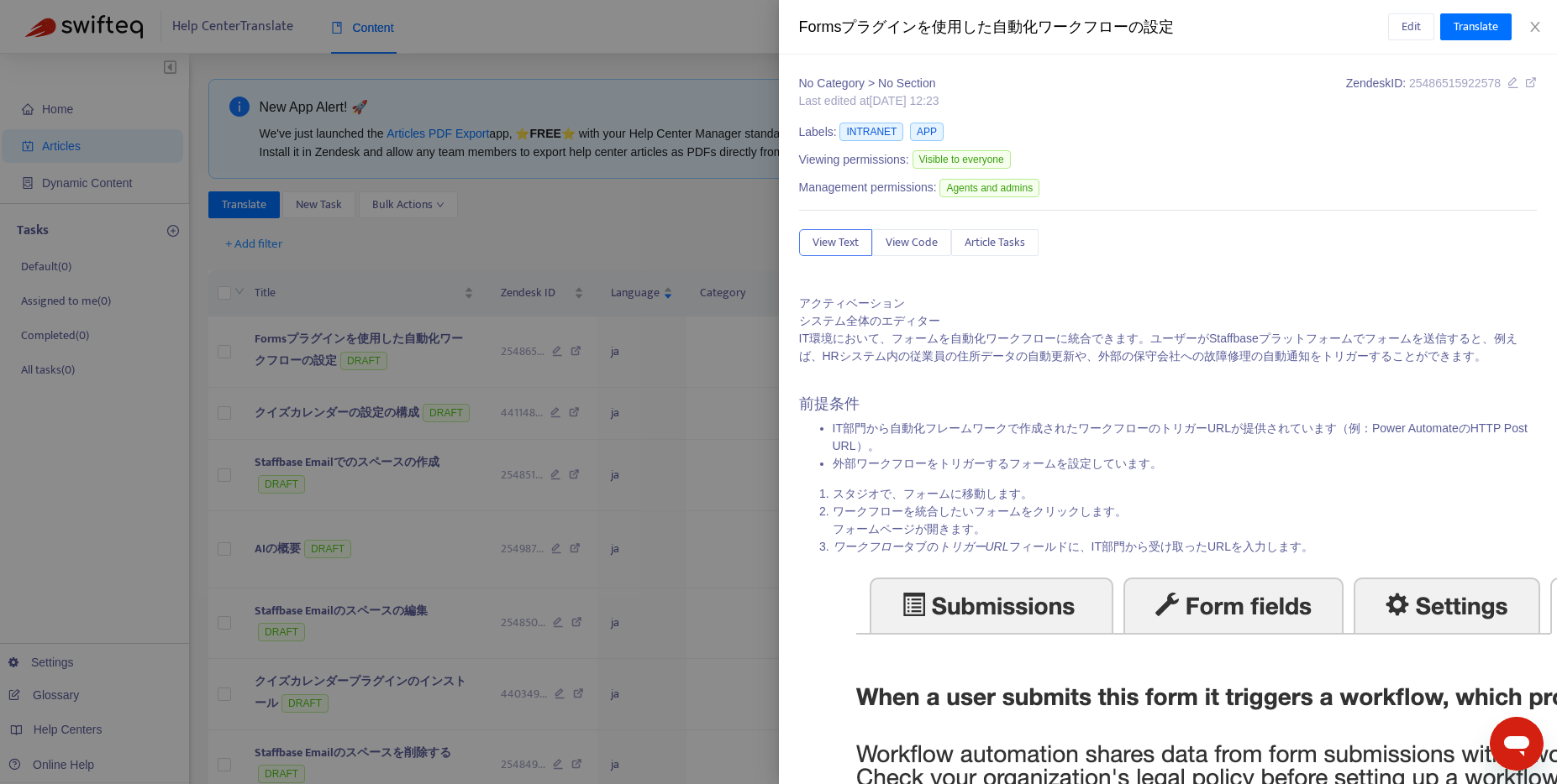
click at [1545, 34] on div "Formsプラグインを使用した自動化ワークフローの設定 Edit Translate" at bounding box center [1168, 27] width 779 height 54
click at [1537, 26] on icon "close" at bounding box center [1535, 27] width 14 height 14
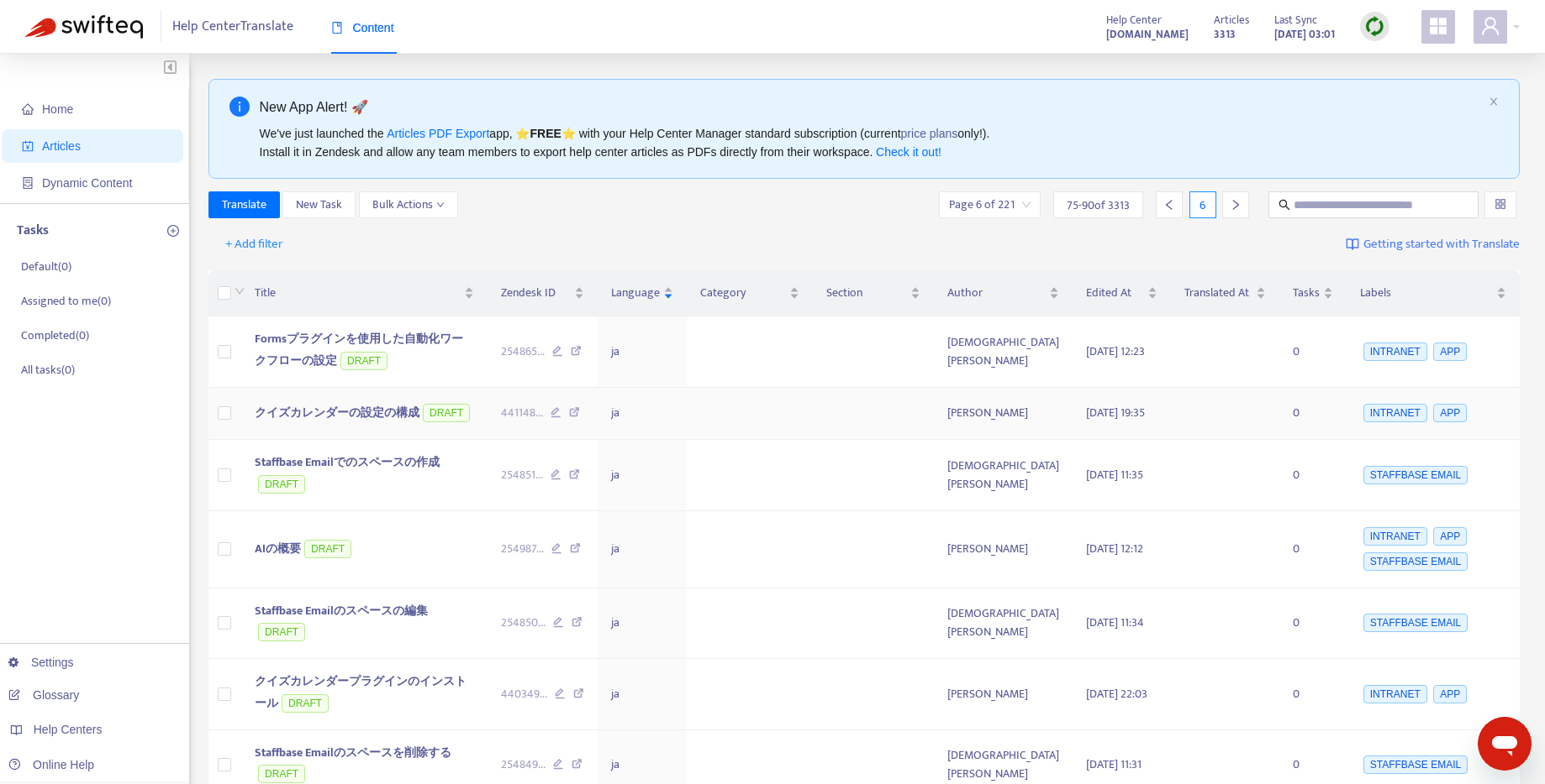
click at [377, 419] on span "クイズカレンダーの設定の構成" at bounding box center [337, 412] width 164 height 19
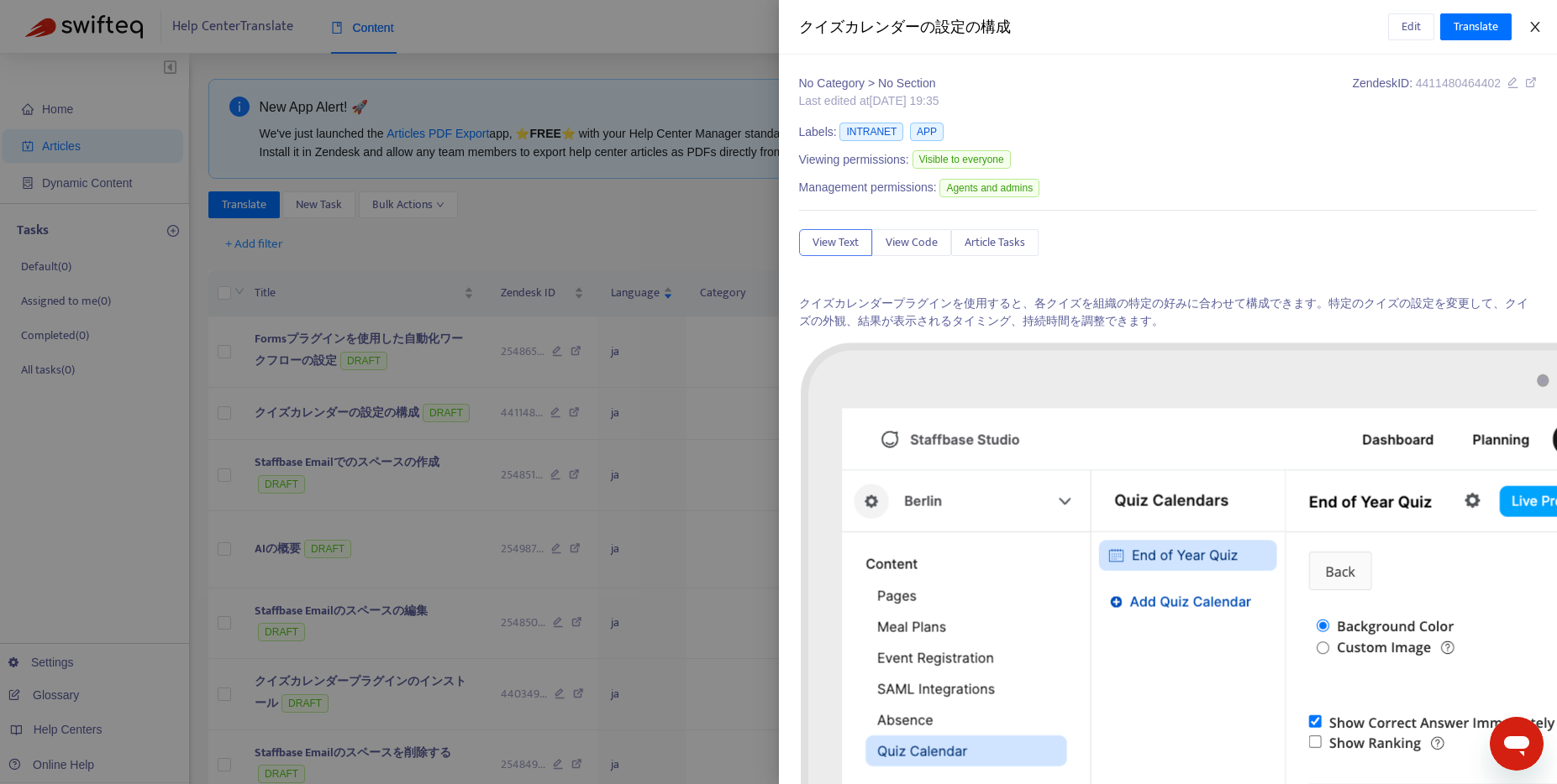
click at [1534, 26] on icon "close" at bounding box center [1535, 27] width 9 height 10
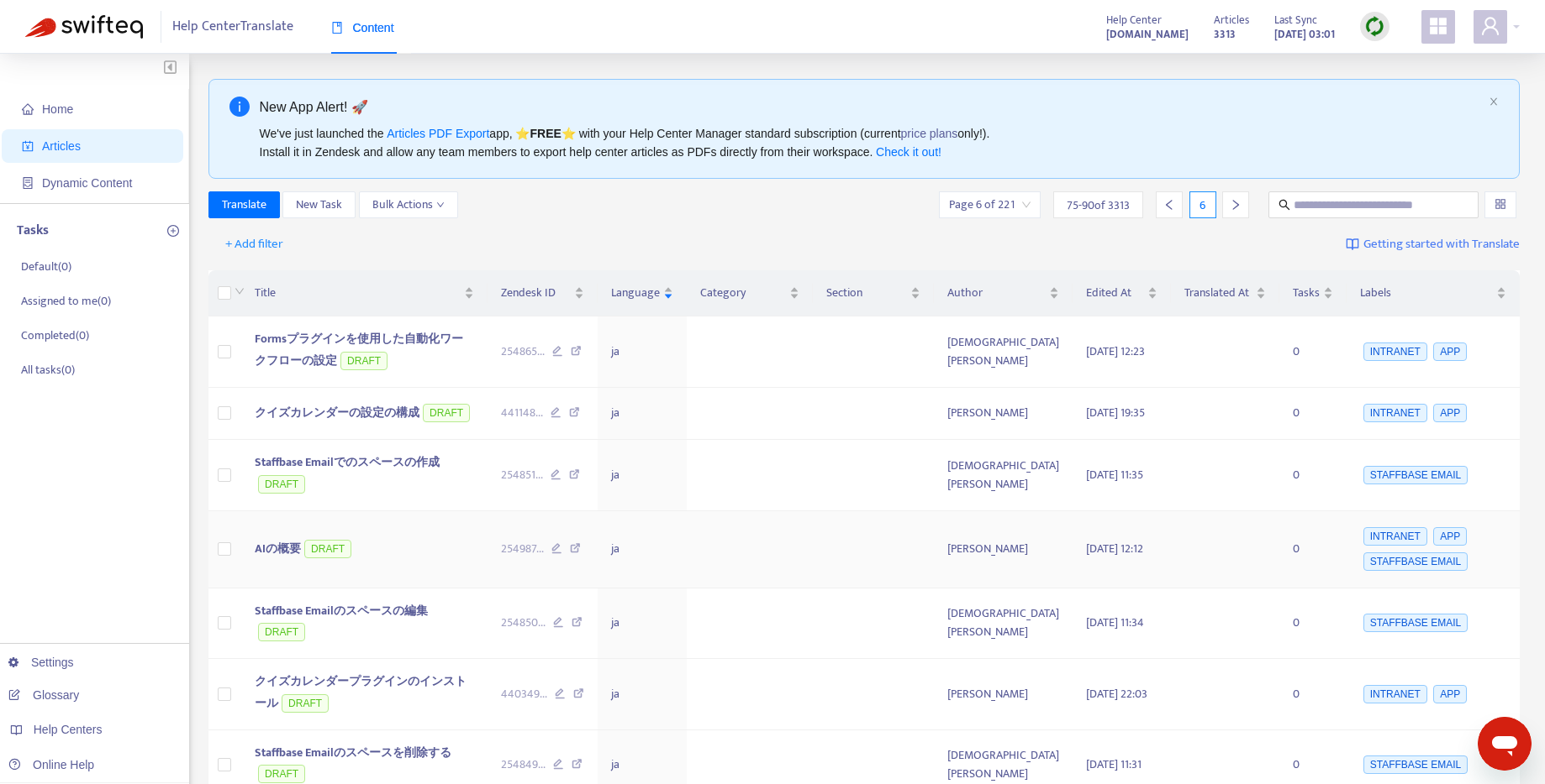
scroll to position [666, 0]
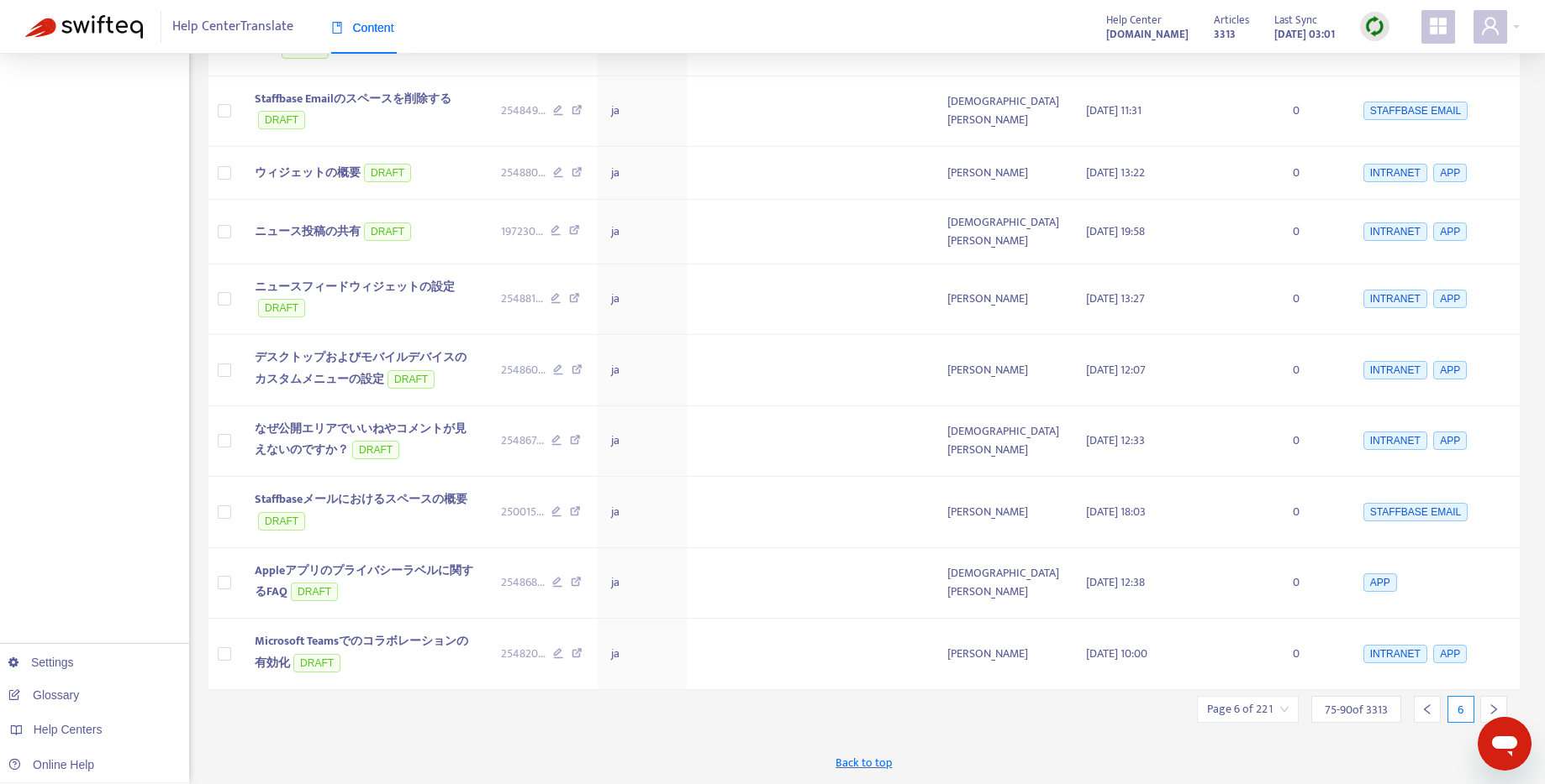
click at [1497, 711] on icon "right" at bounding box center [1493, 709] width 12 height 12
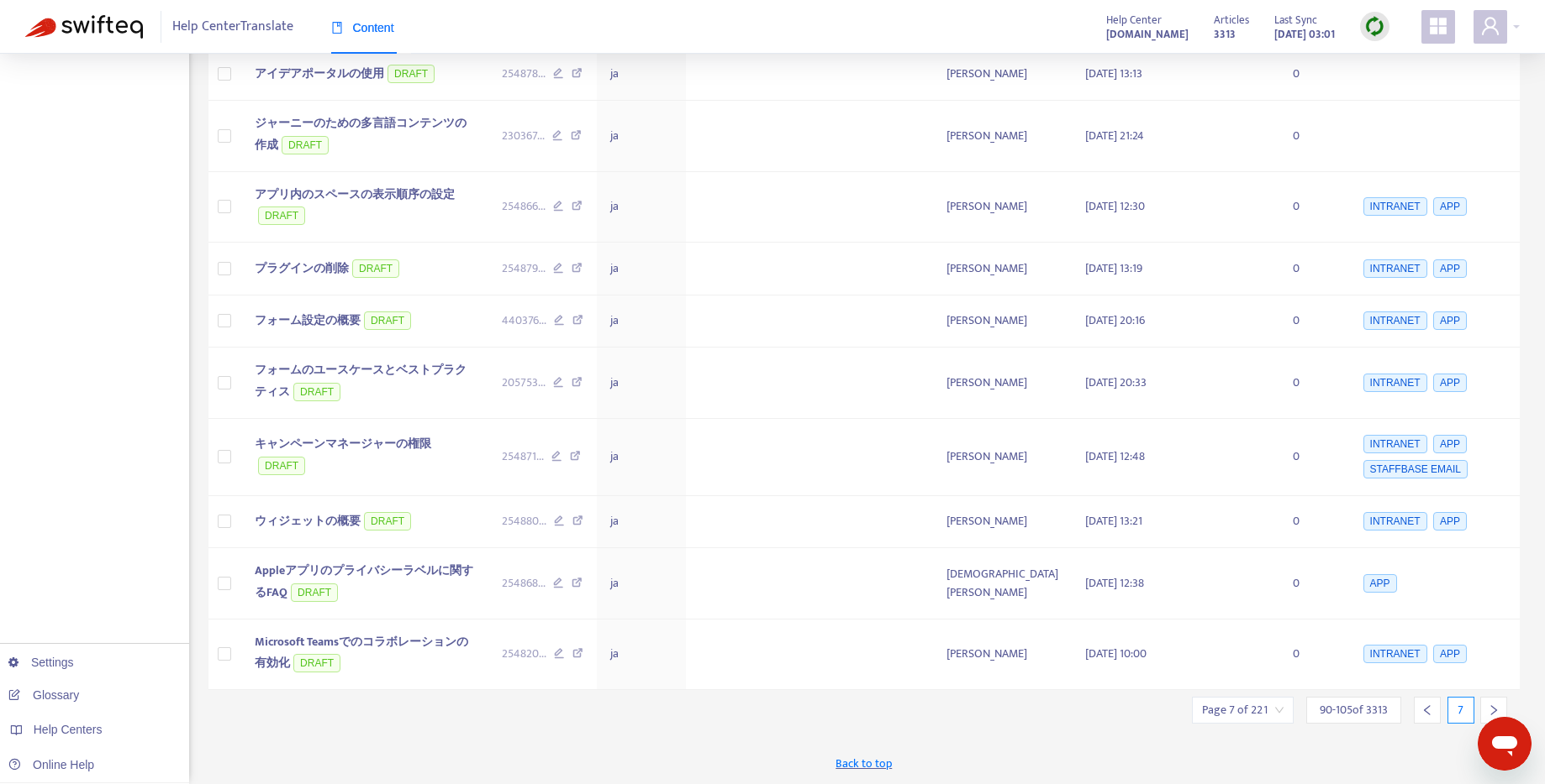
click at [1497, 711] on icon "right" at bounding box center [1493, 710] width 12 height 12
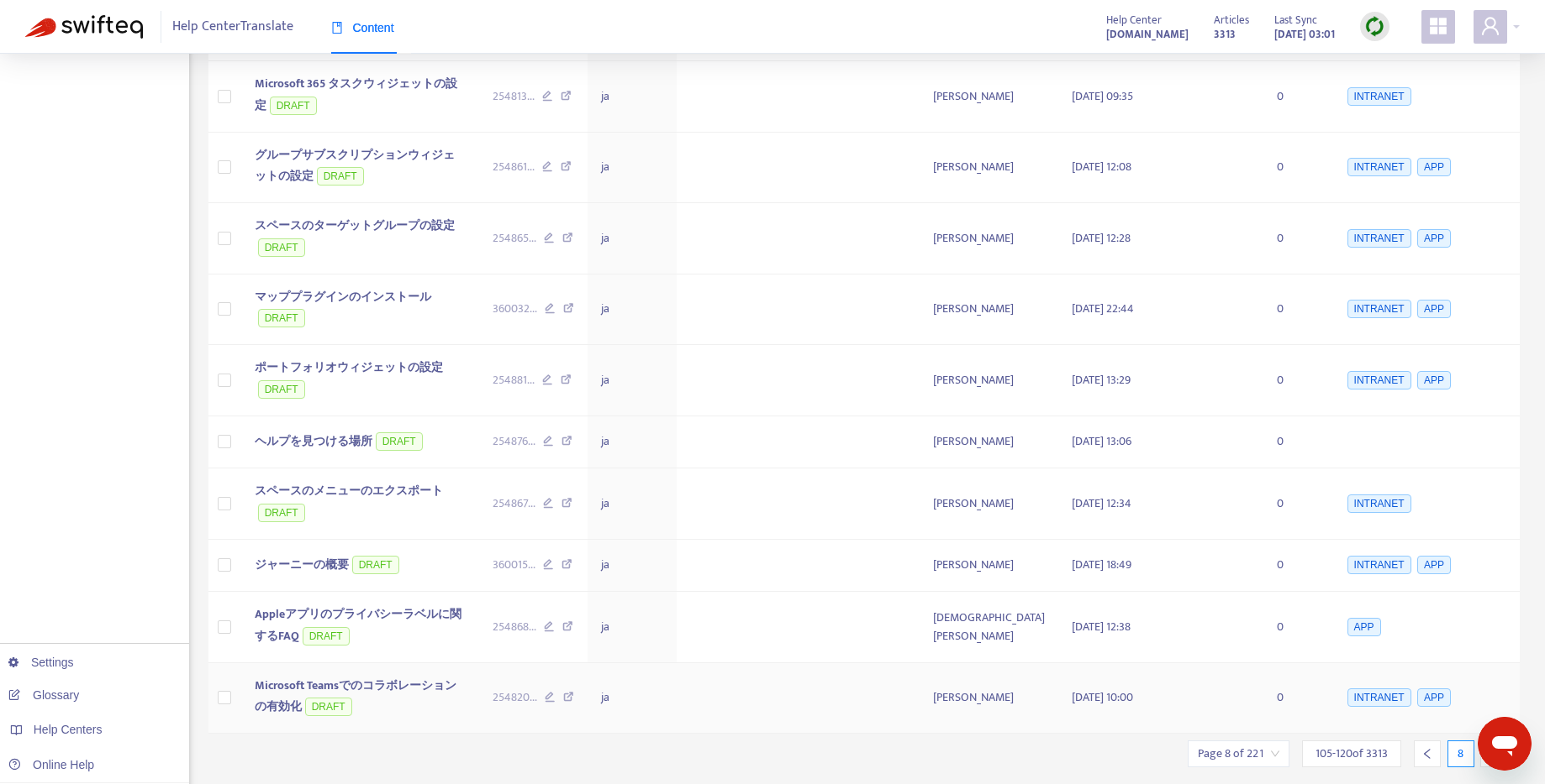
scroll to position [709, 0]
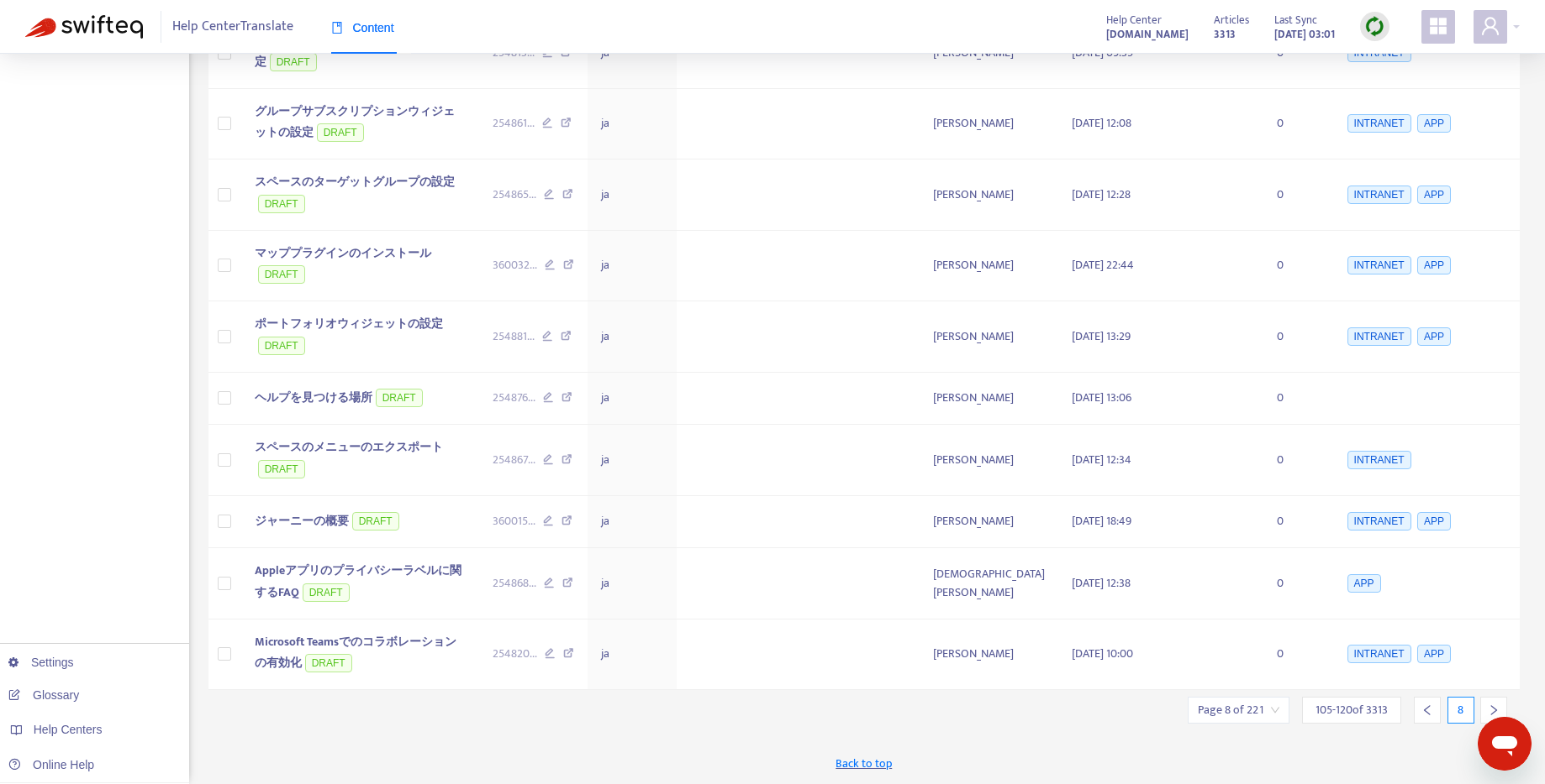
click at [1490, 709] on icon "right" at bounding box center [1493, 710] width 12 height 12
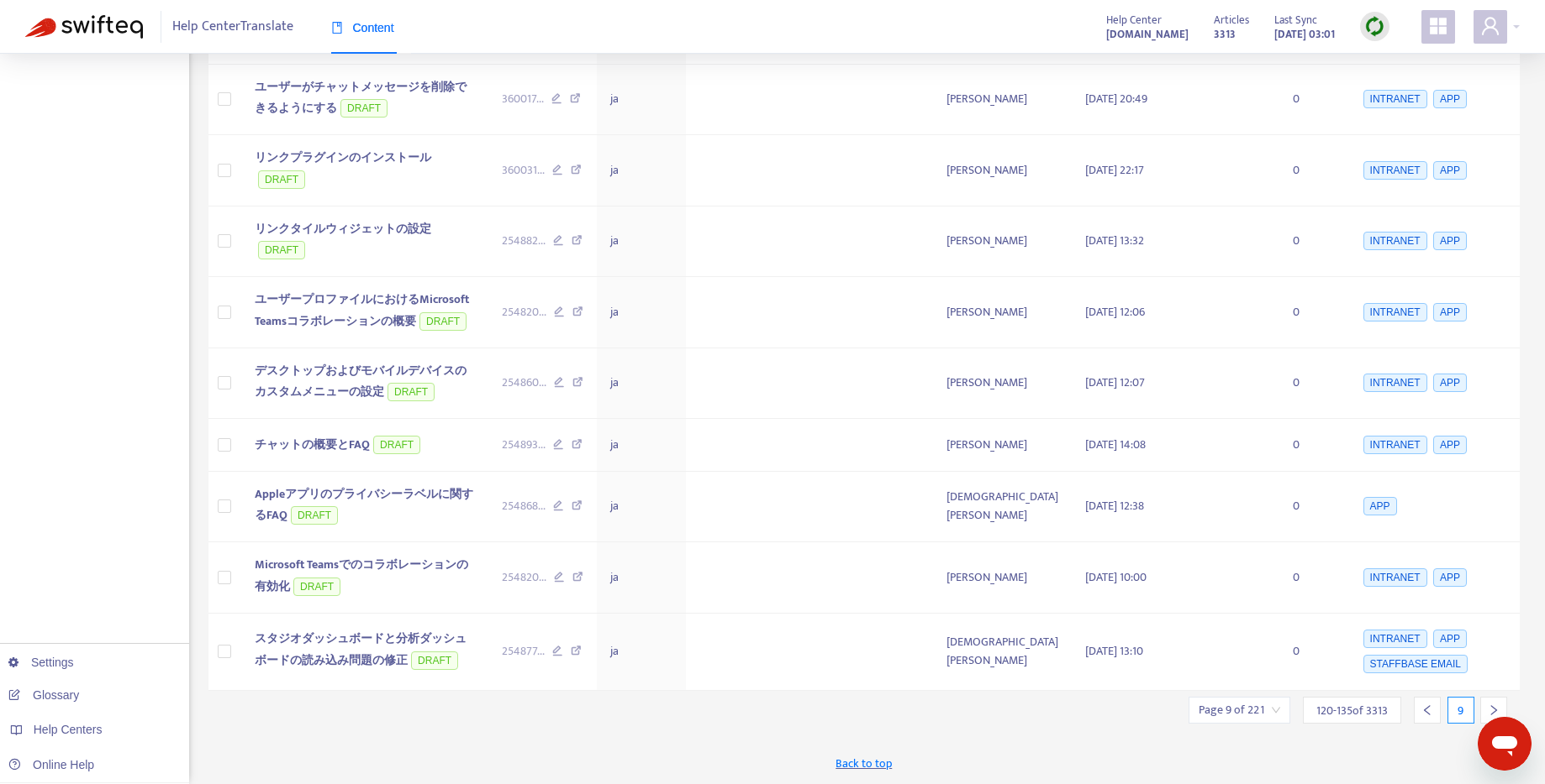
click at [1490, 709] on icon "right" at bounding box center [1493, 710] width 12 height 12
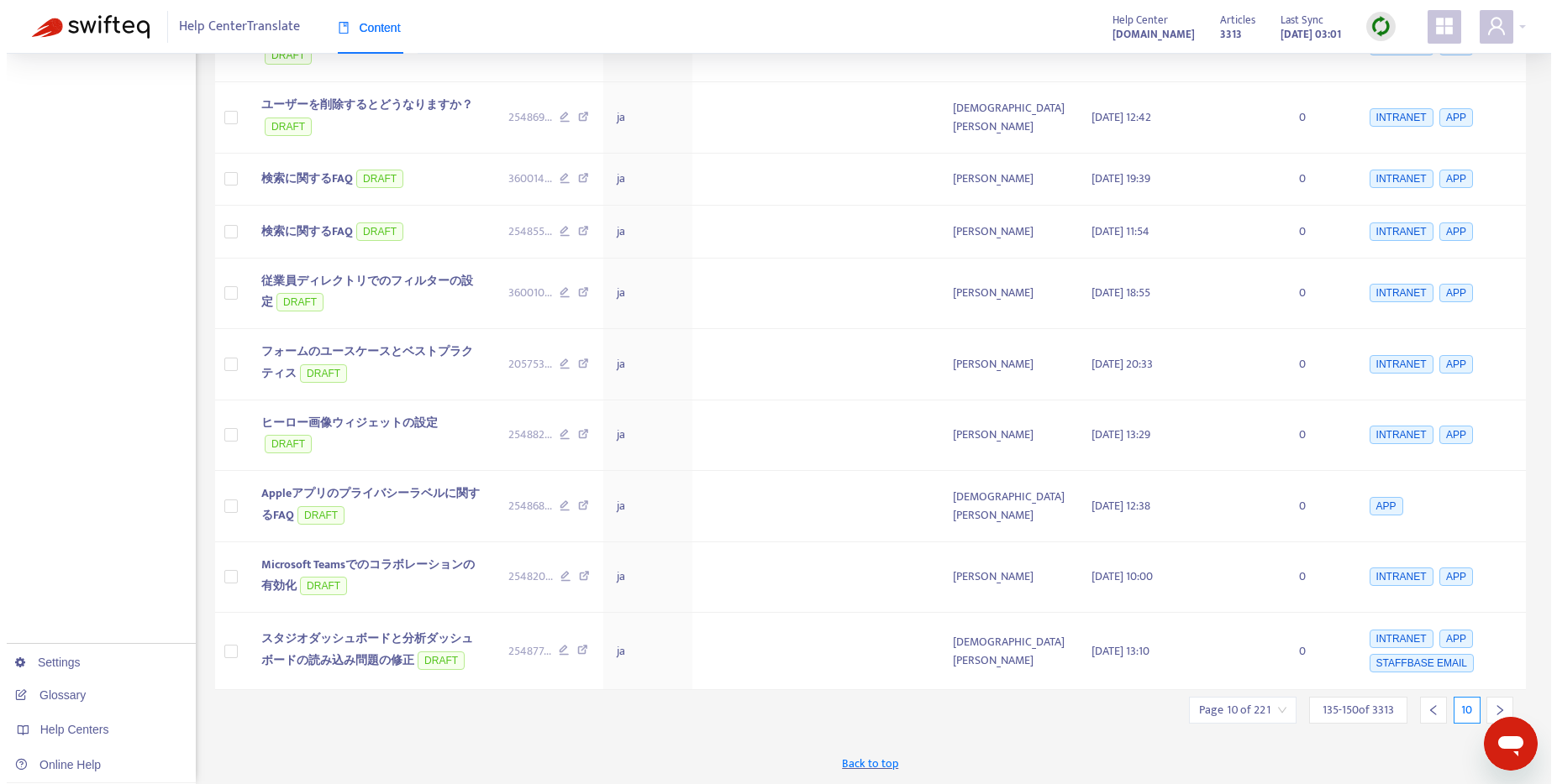
scroll to position [671, 0]
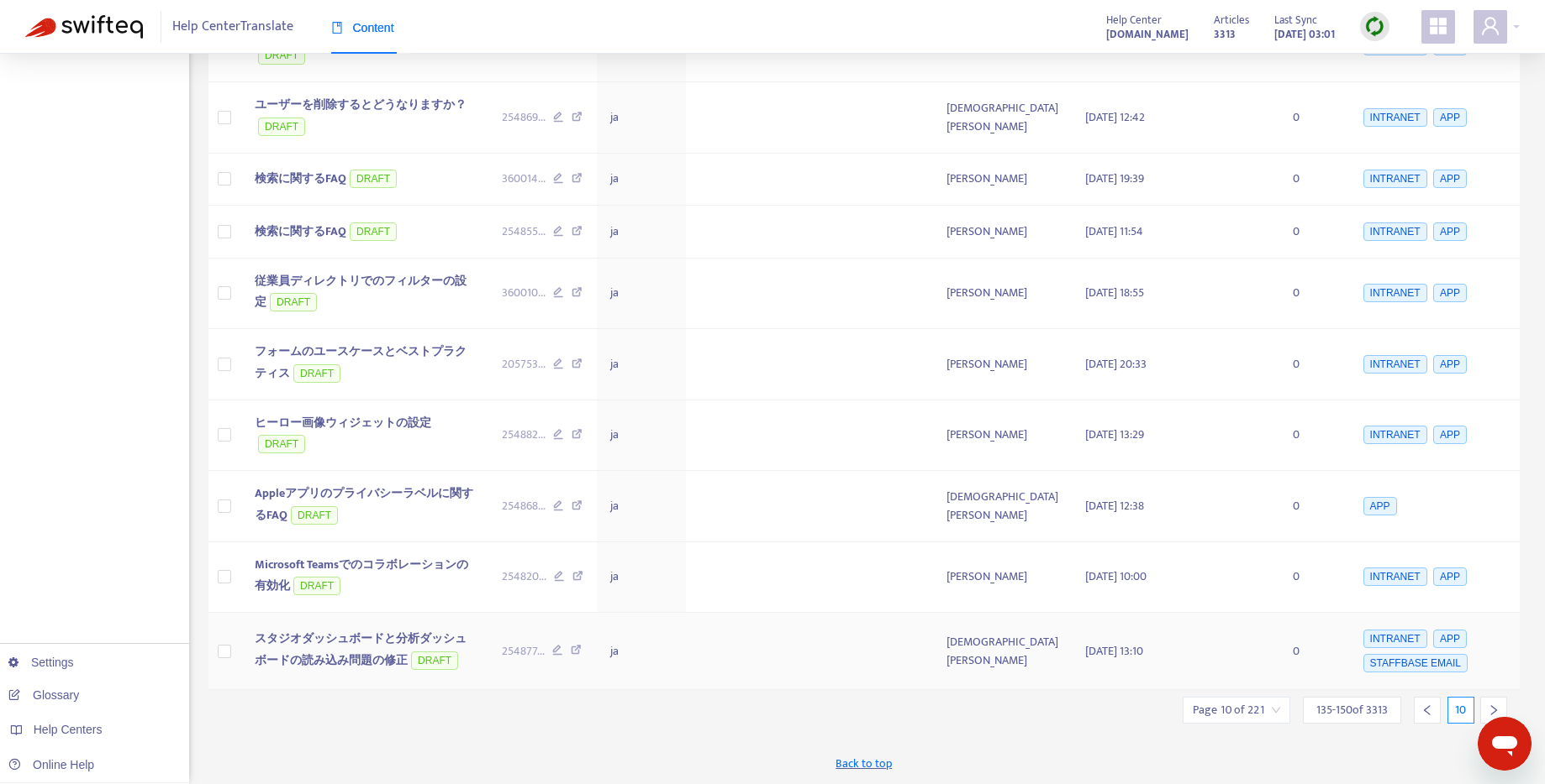
click at [438, 638] on span "スタジオダッシュボードと分析ダッシュボードの読み込み問題の修正" at bounding box center [360, 649] width 211 height 42
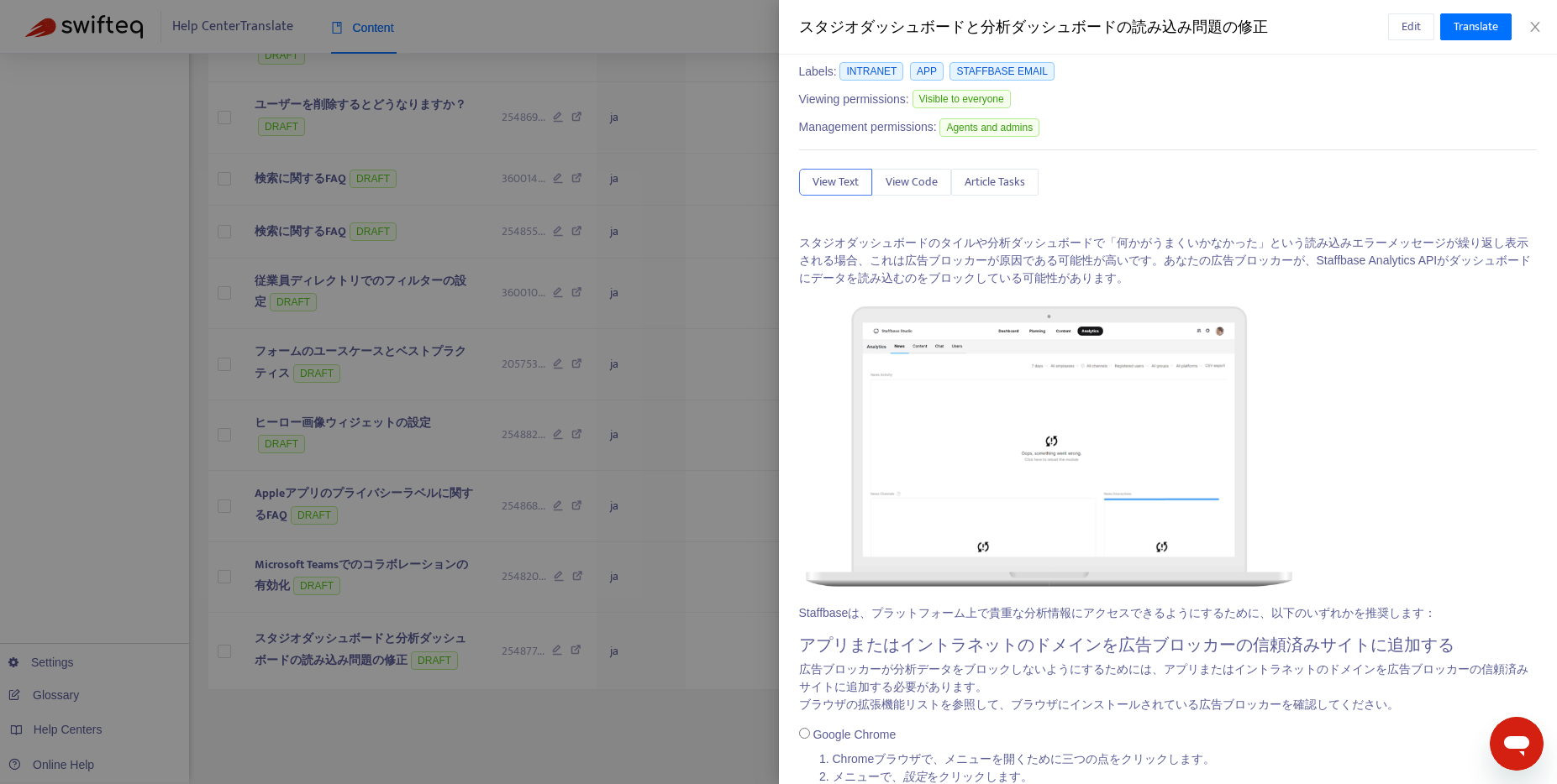
scroll to position [0, 0]
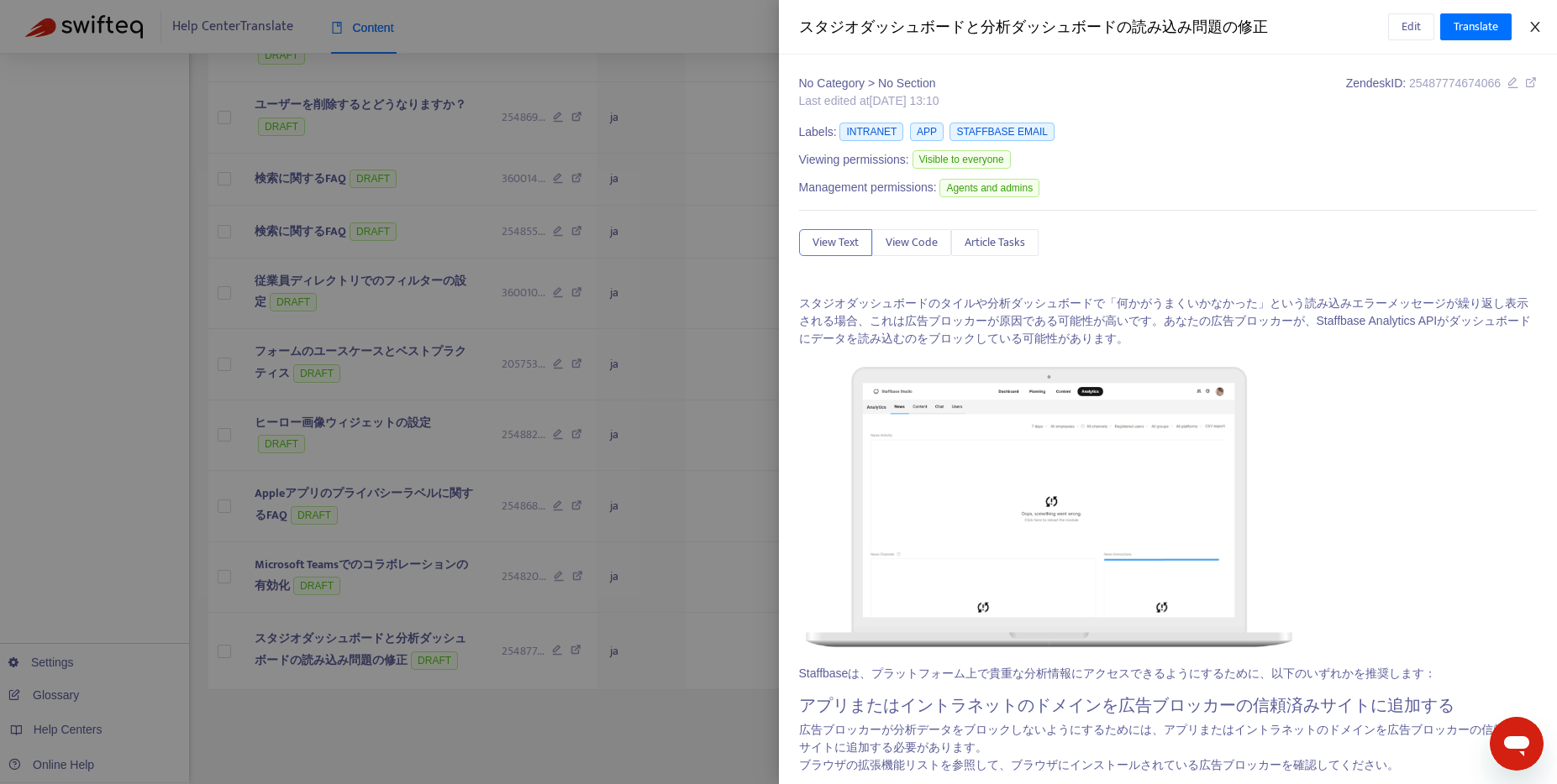
click at [1537, 27] on icon "close" at bounding box center [1535, 27] width 14 height 14
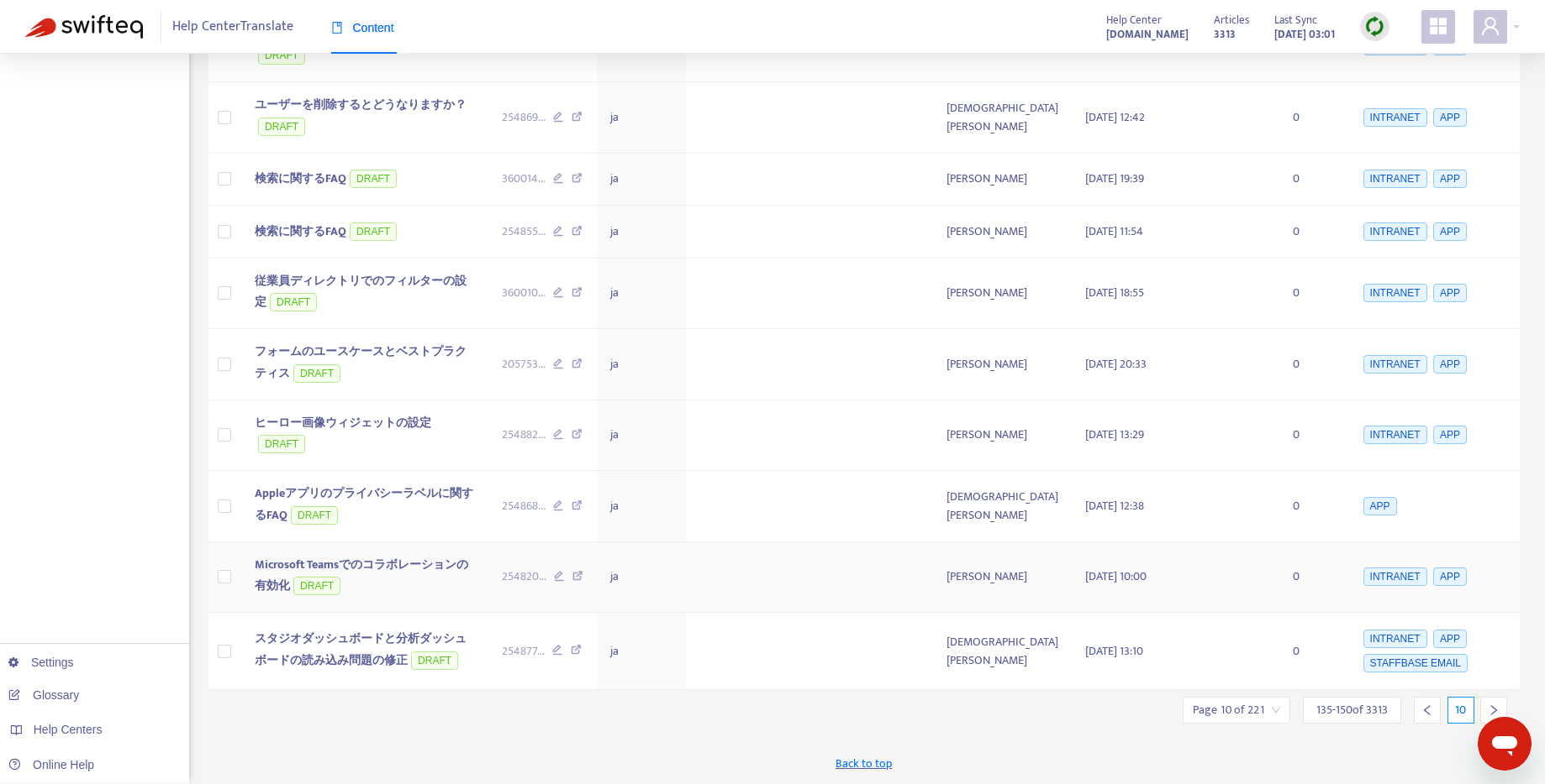
click at [368, 564] on span "Microsoft Teamsでのコラボレーションの有効化" at bounding box center [361, 576] width 213 height 42
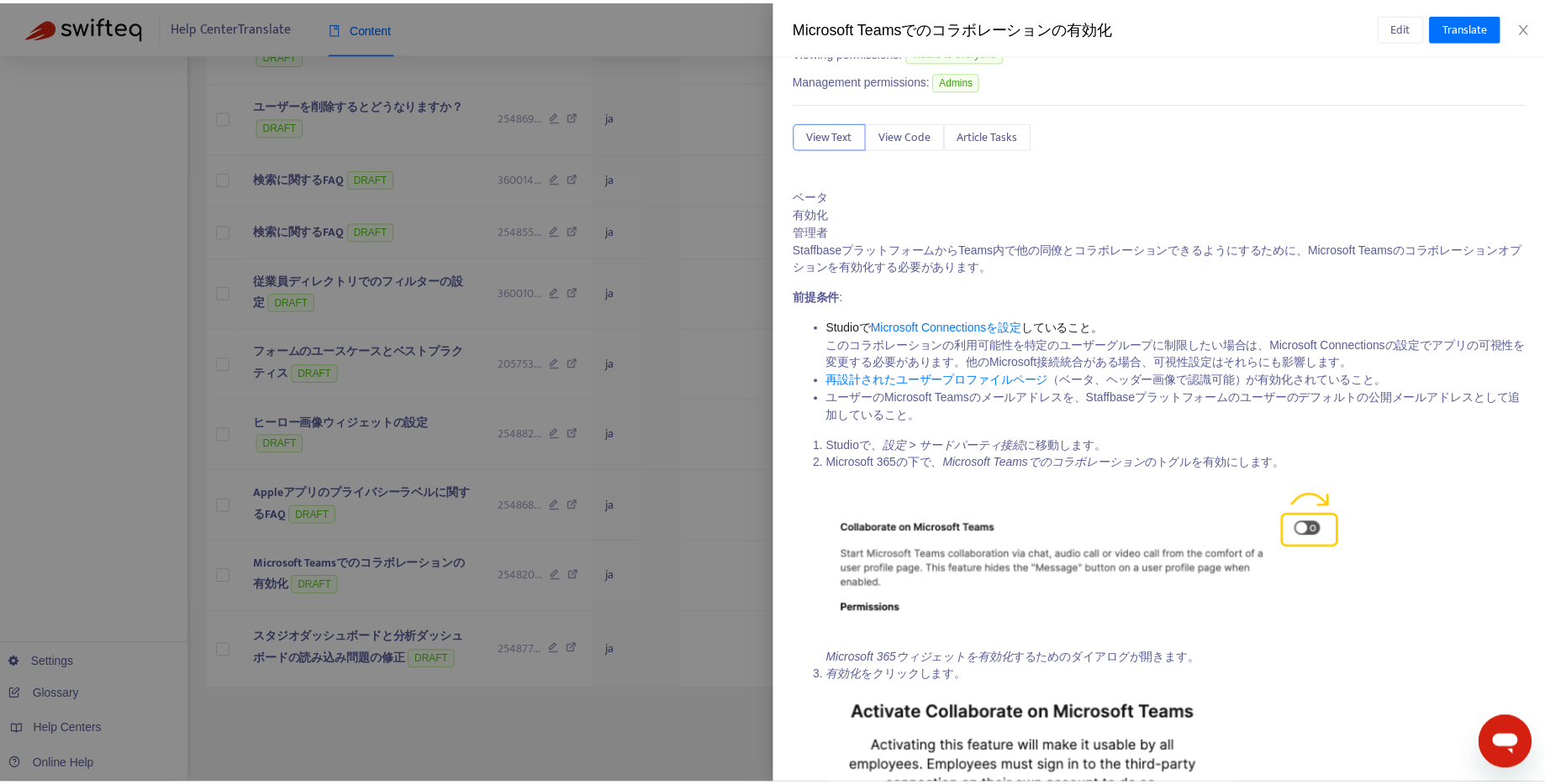
scroll to position [215, 0]
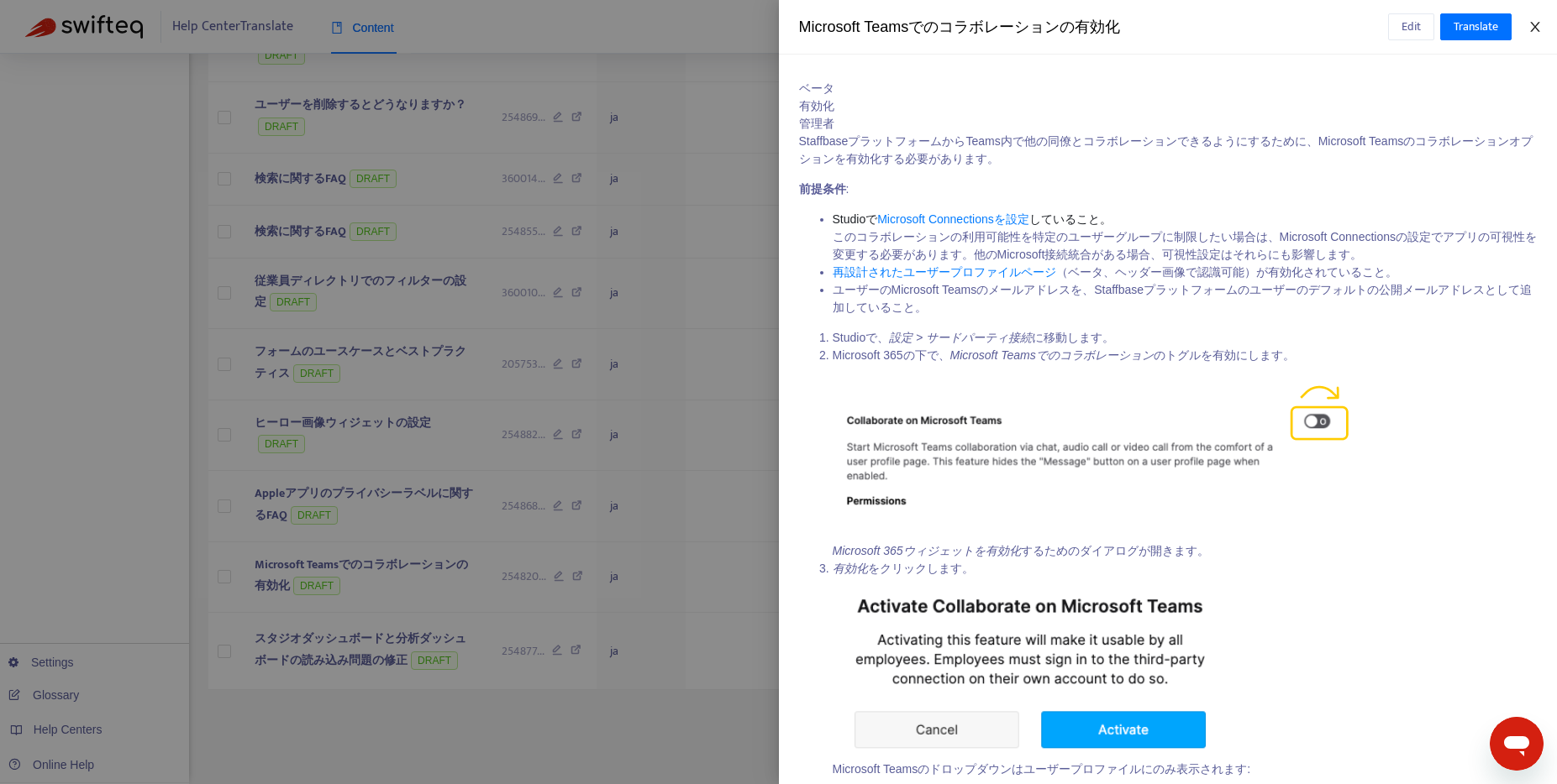
click at [1536, 30] on icon "close" at bounding box center [1535, 27] width 14 height 14
